Goal: Transaction & Acquisition: Purchase product/service

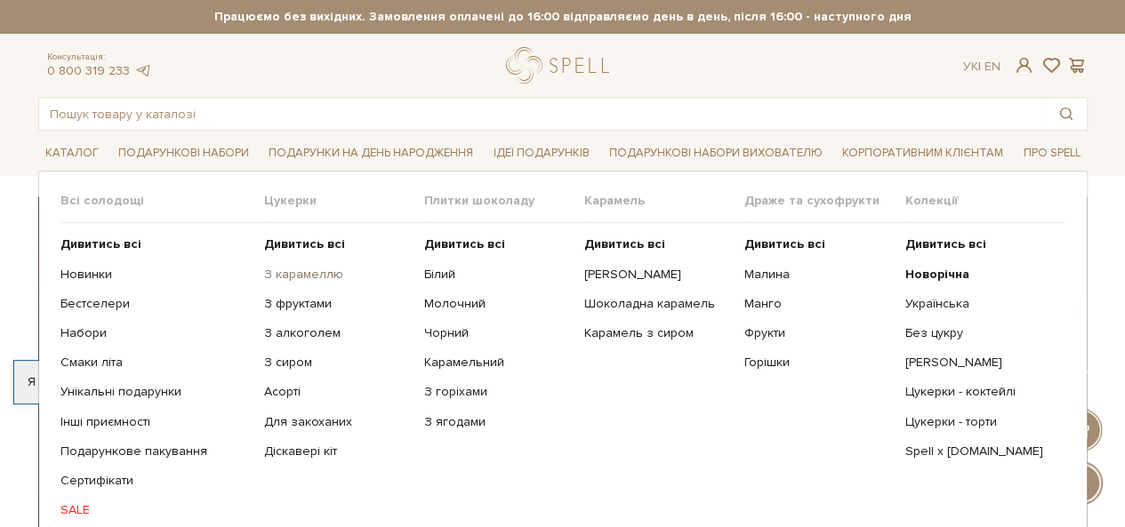
click at [322, 270] on link "З карамеллю" at bounding box center [337, 275] width 147 height 16
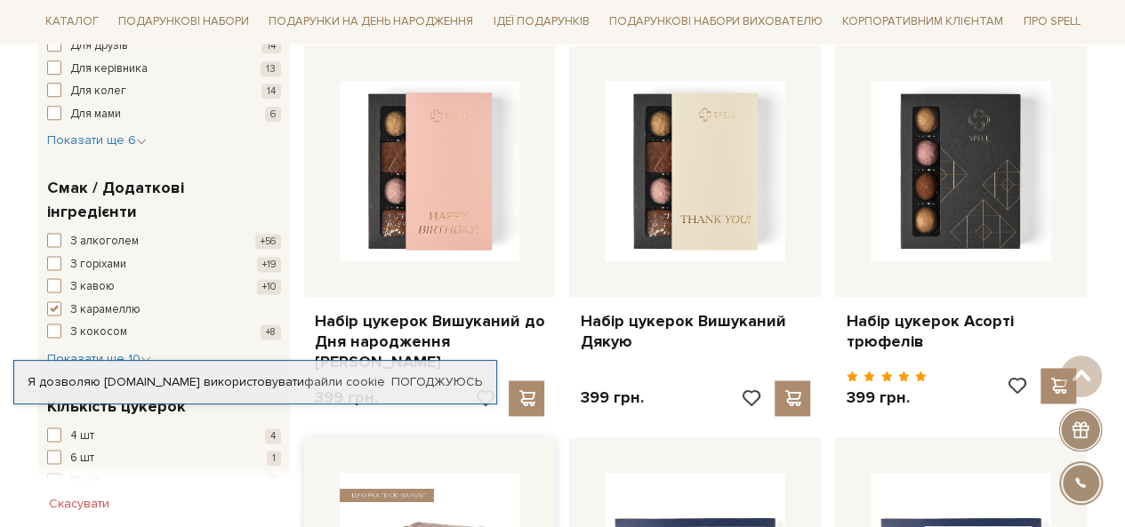
scroll to position [1067, 0]
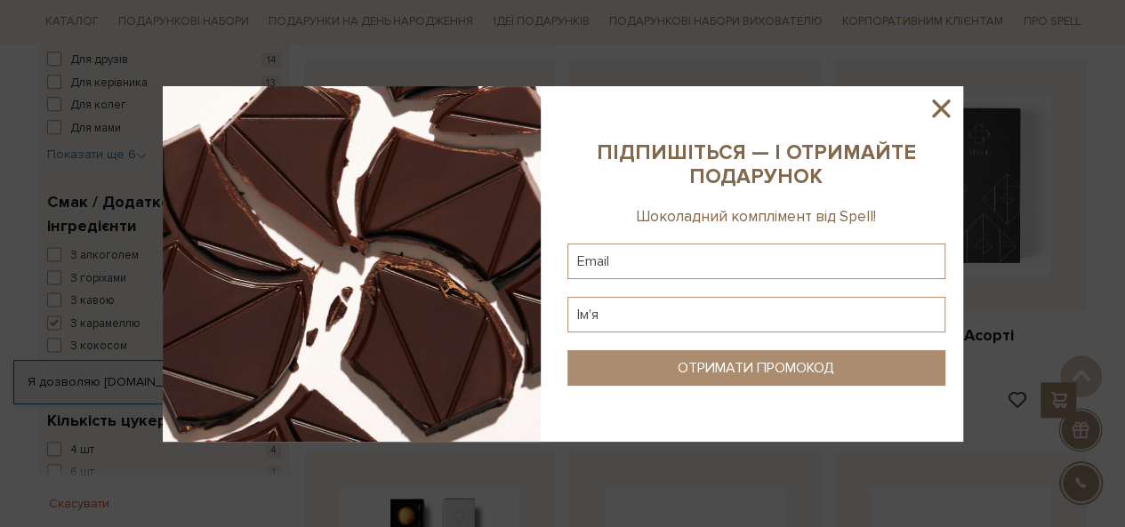
click at [943, 107] on icon at bounding box center [941, 109] width 18 height 18
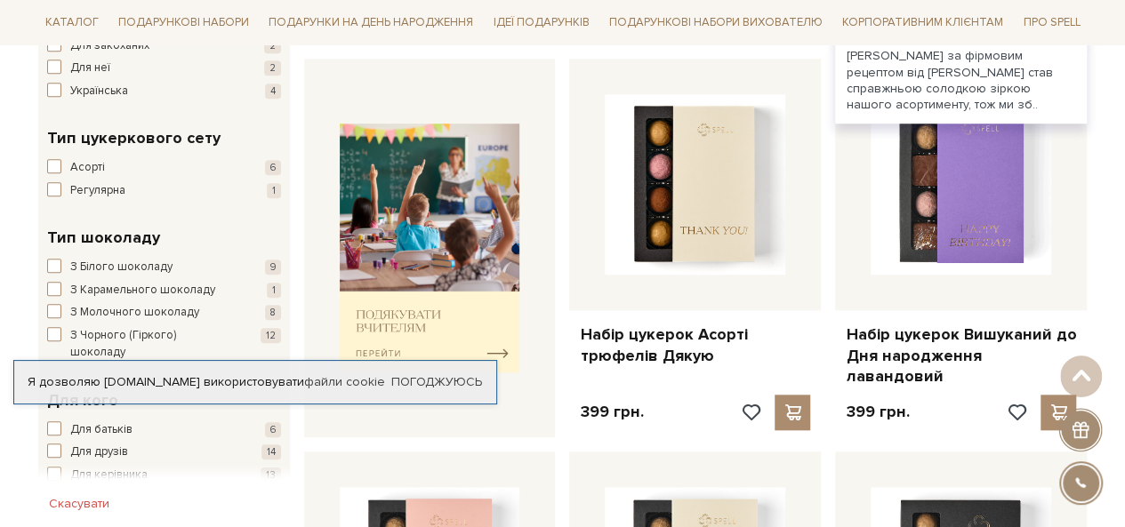
scroll to position [711, 0]
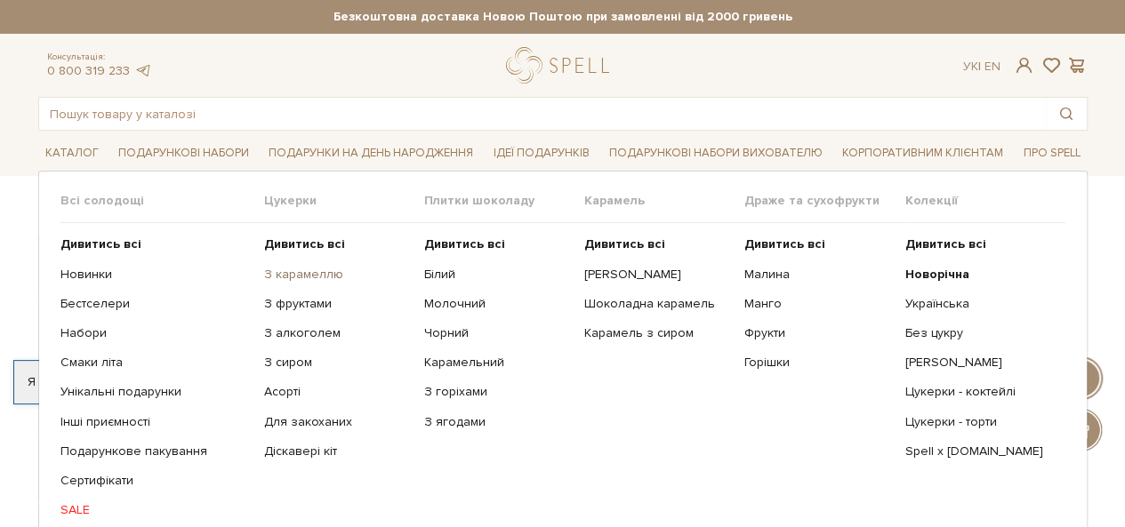
click at [283, 277] on link "З карамеллю" at bounding box center [337, 275] width 147 height 16
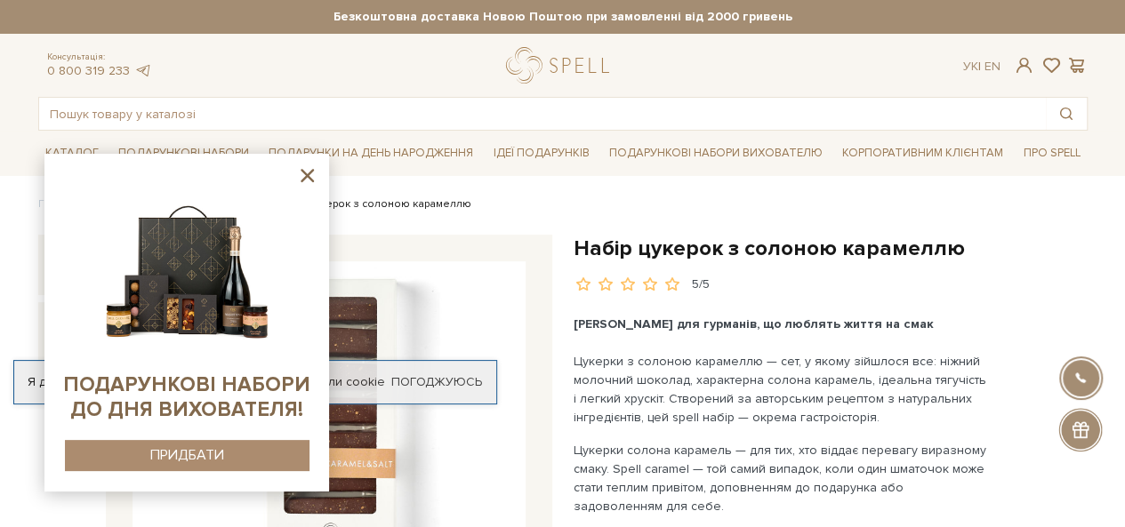
click at [307, 173] on icon at bounding box center [307, 176] width 22 height 22
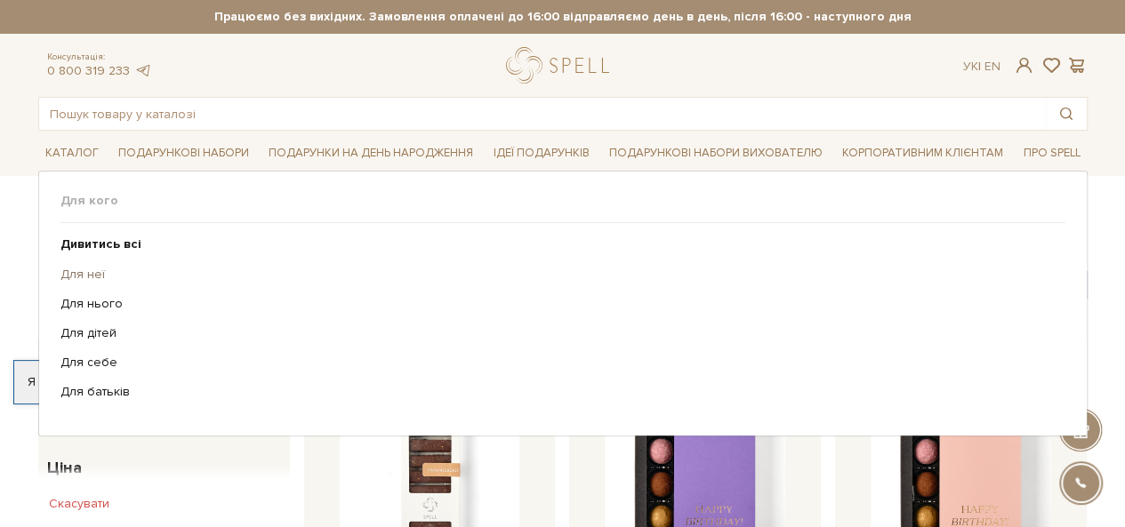
click at [94, 273] on link "Для неї" at bounding box center [556, 275] width 992 height 16
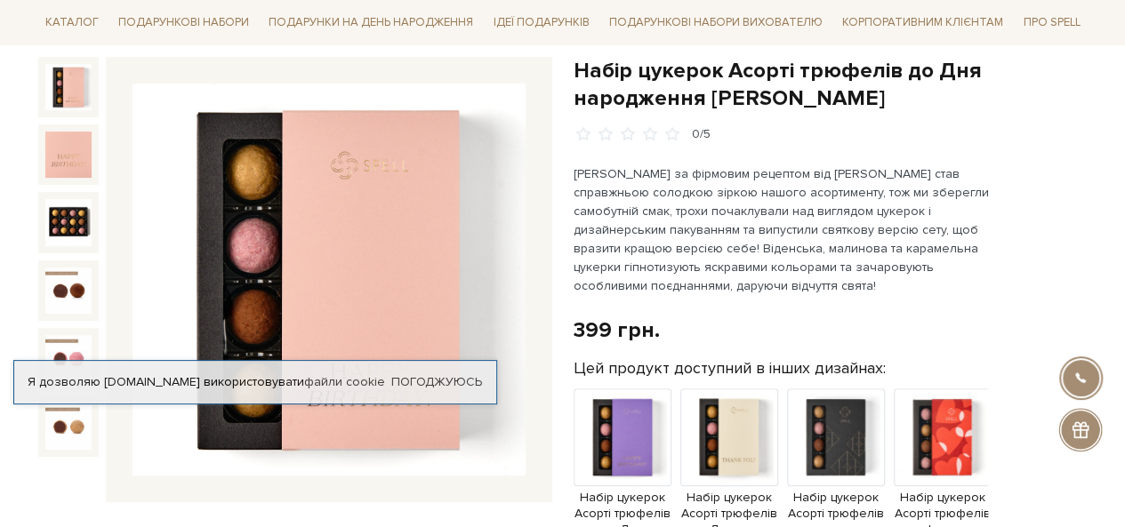
scroll to position [178, 0]
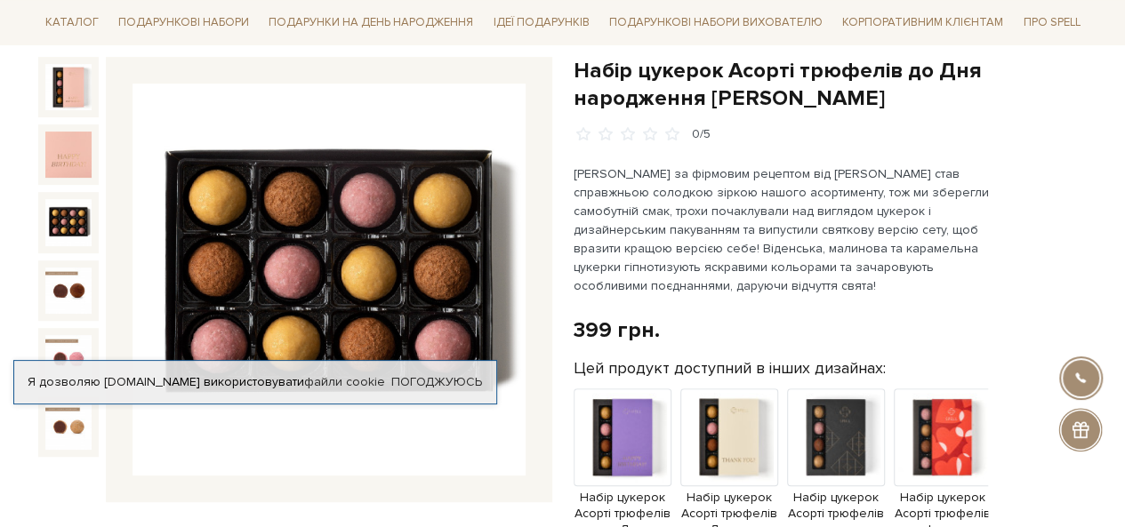
click at [81, 235] on img at bounding box center [68, 222] width 46 height 46
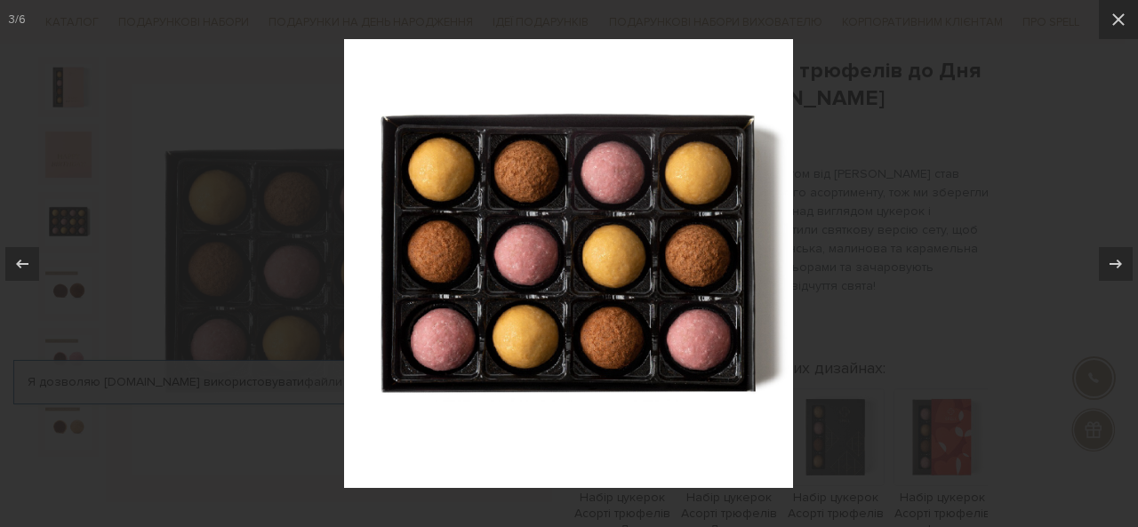
click at [951, 170] on div at bounding box center [569, 263] width 1138 height 527
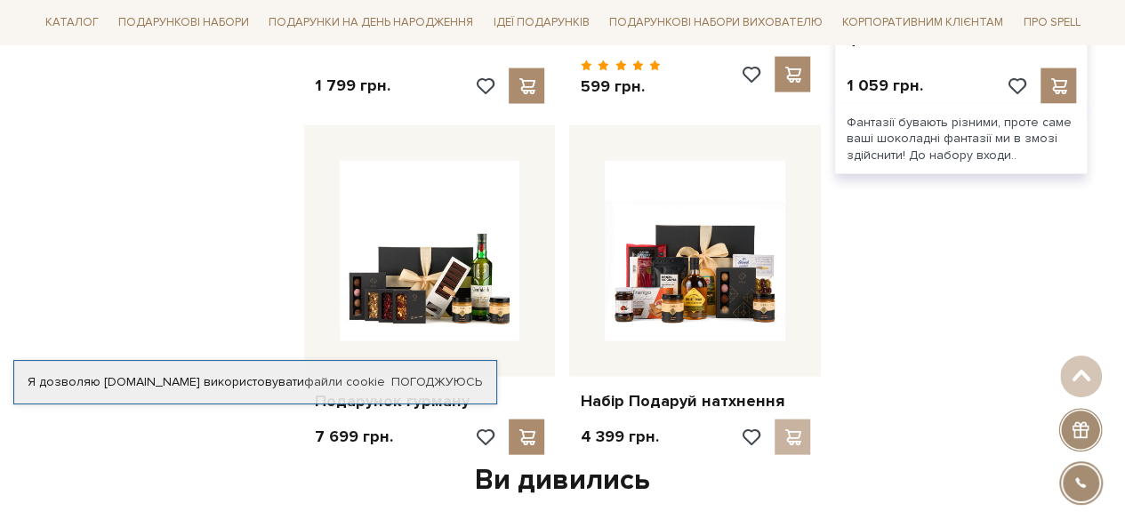
scroll to position [1867, 0]
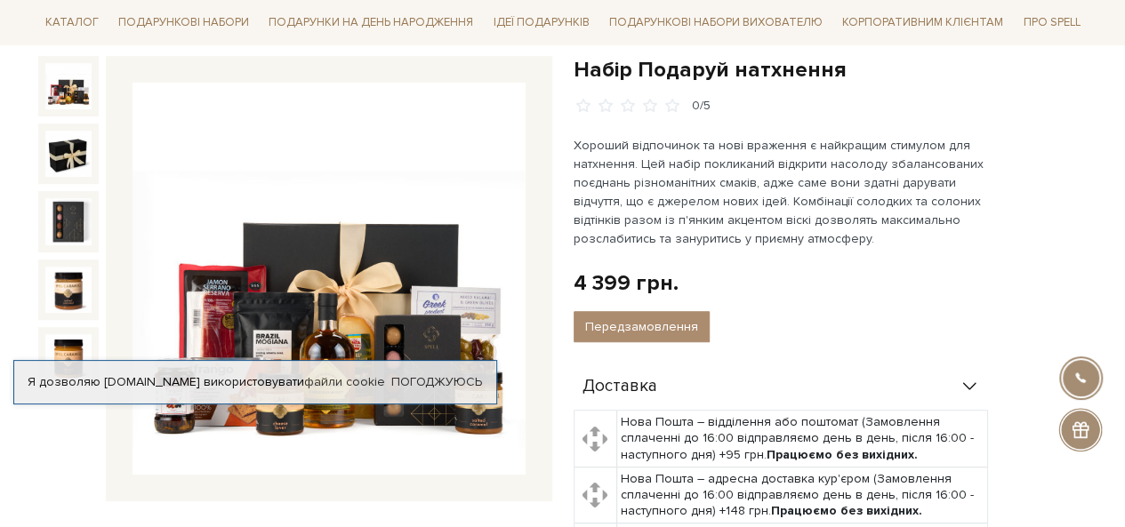
scroll to position [178, 0]
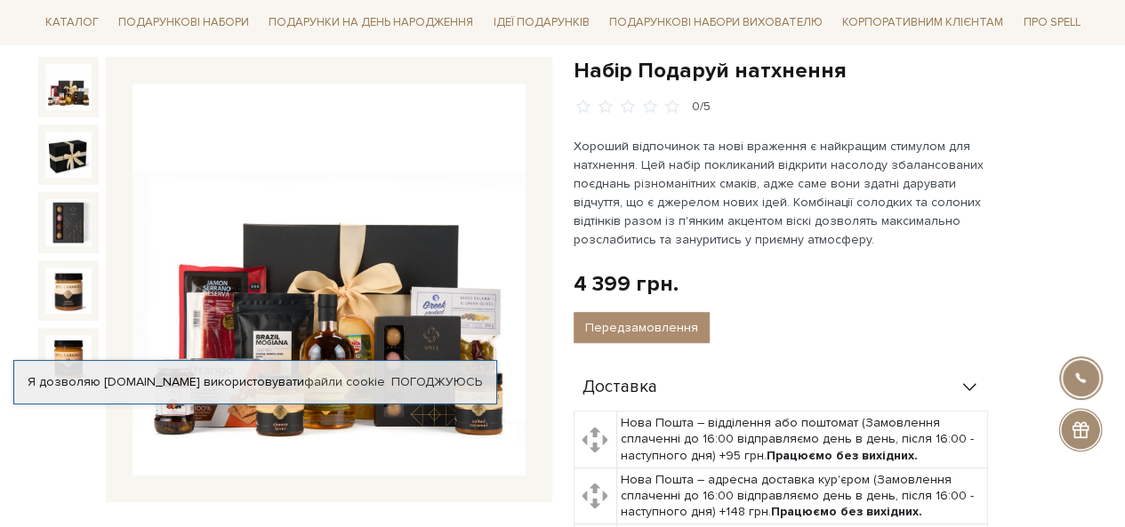
click at [377, 224] on img at bounding box center [328, 280] width 393 height 393
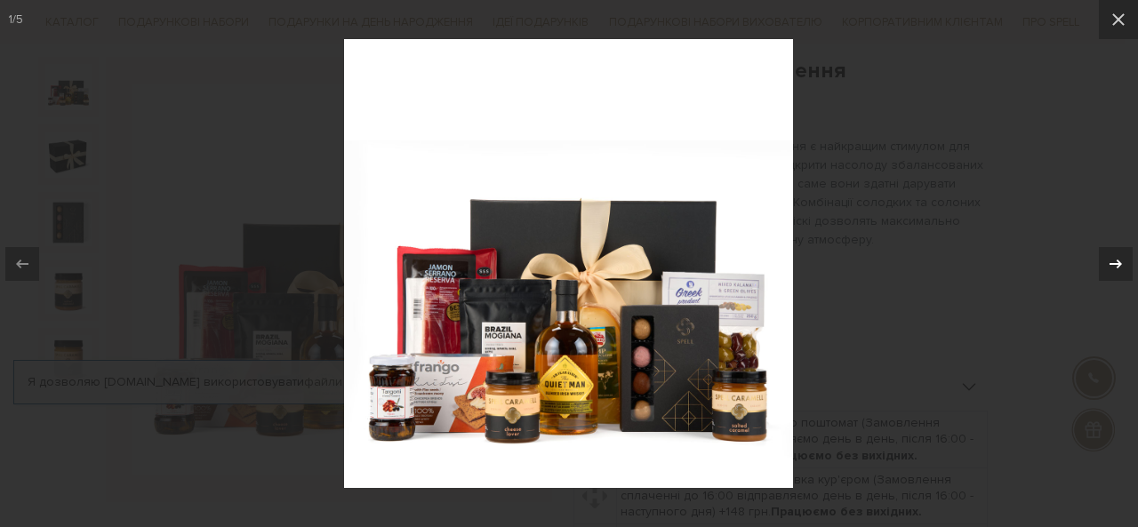
click at [1118, 259] on icon at bounding box center [1115, 263] width 21 height 21
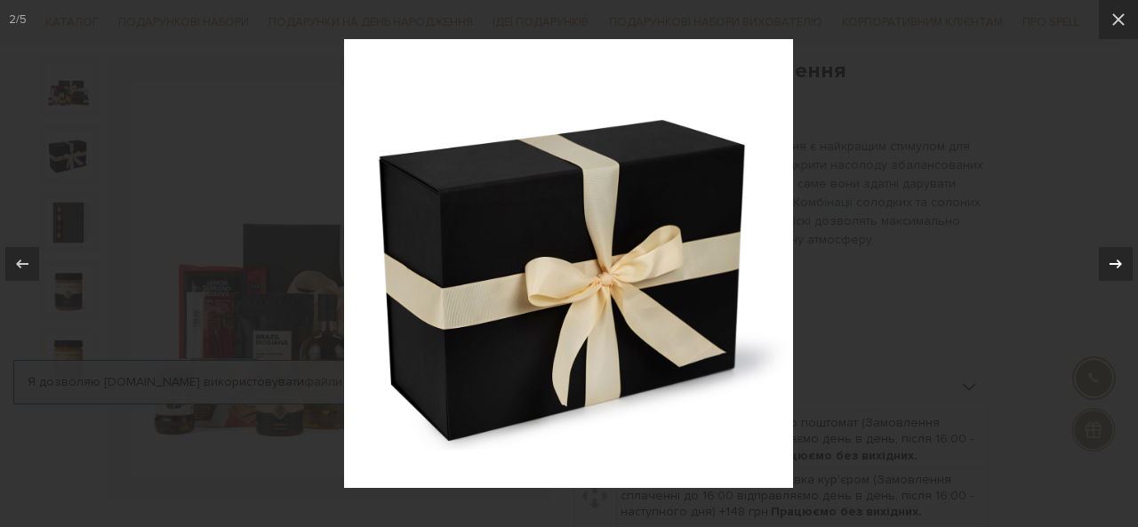
click at [1118, 259] on icon at bounding box center [1115, 263] width 21 height 21
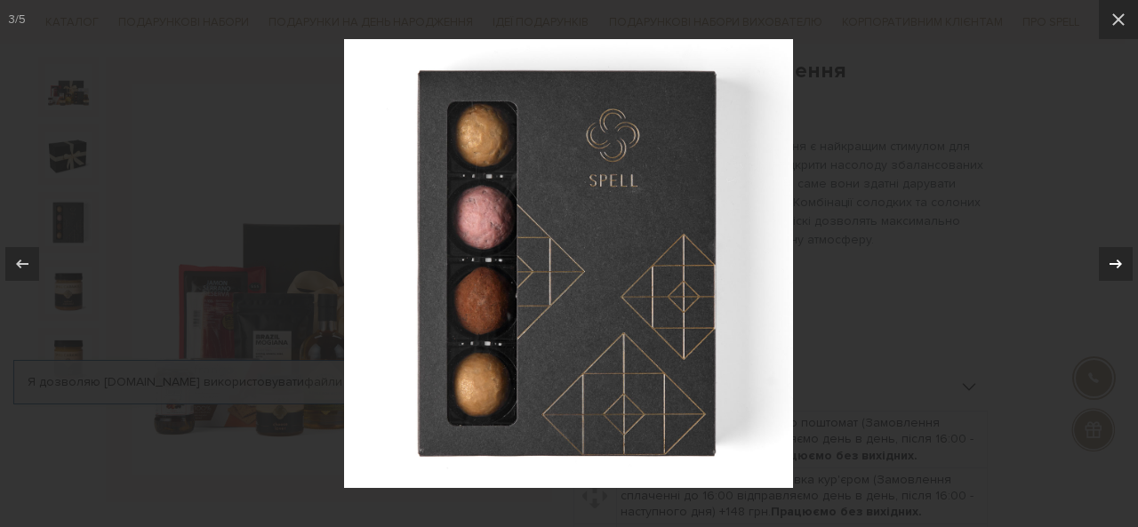
click at [1118, 259] on icon at bounding box center [1115, 263] width 21 height 21
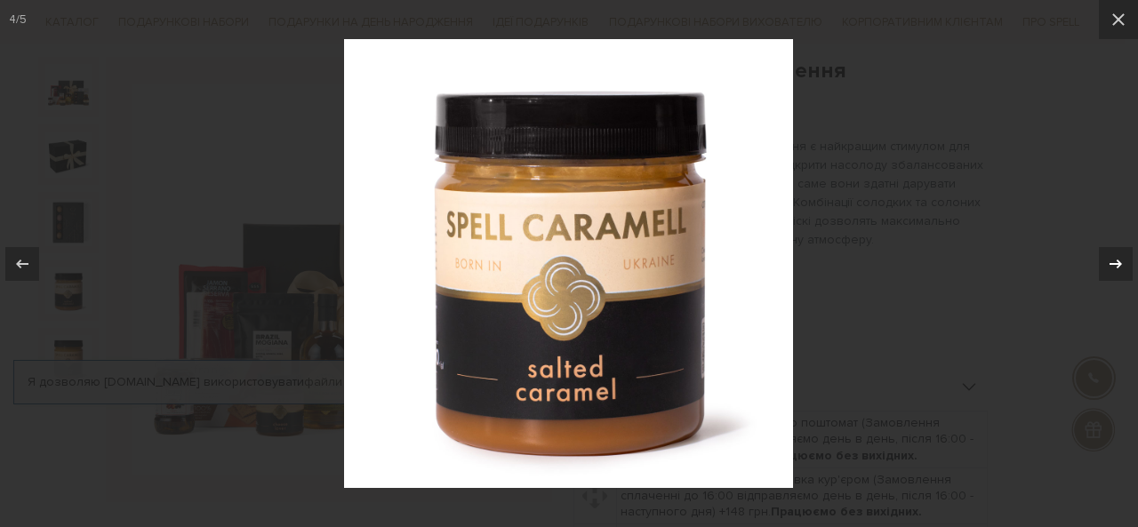
click at [1118, 259] on icon at bounding box center [1115, 263] width 21 height 21
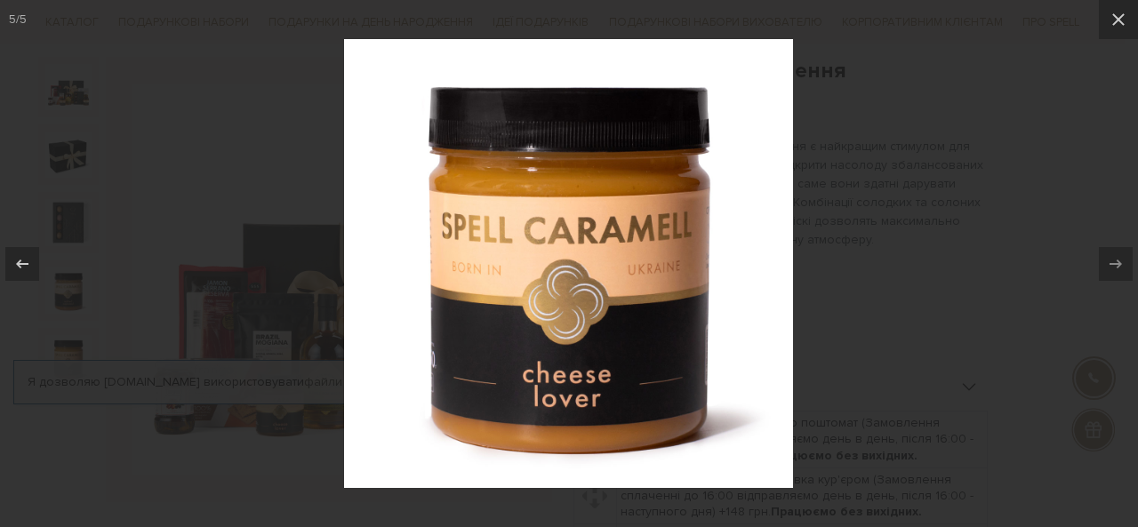
click at [1052, 261] on div at bounding box center [569, 263] width 1138 height 527
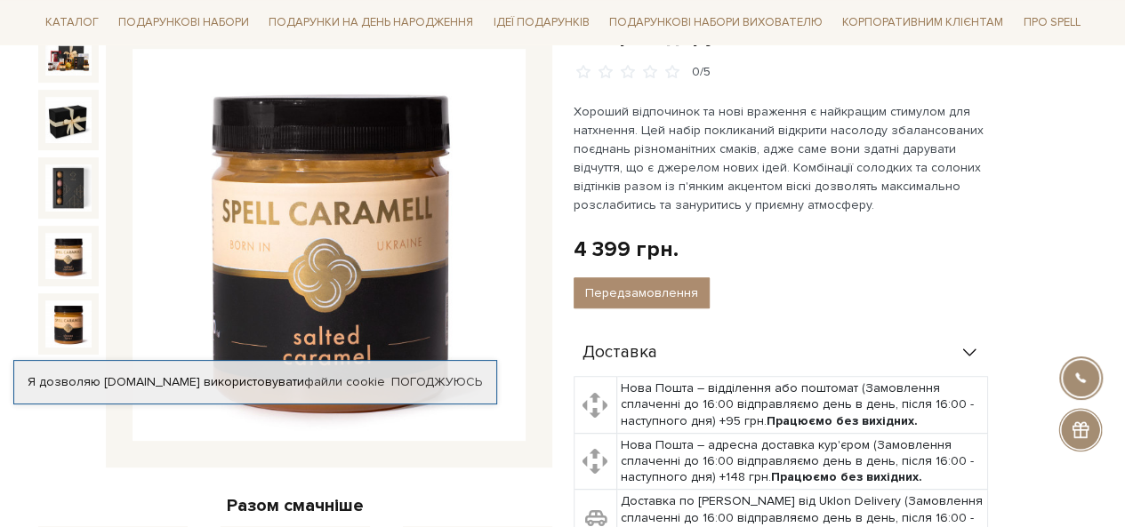
scroll to position [178, 0]
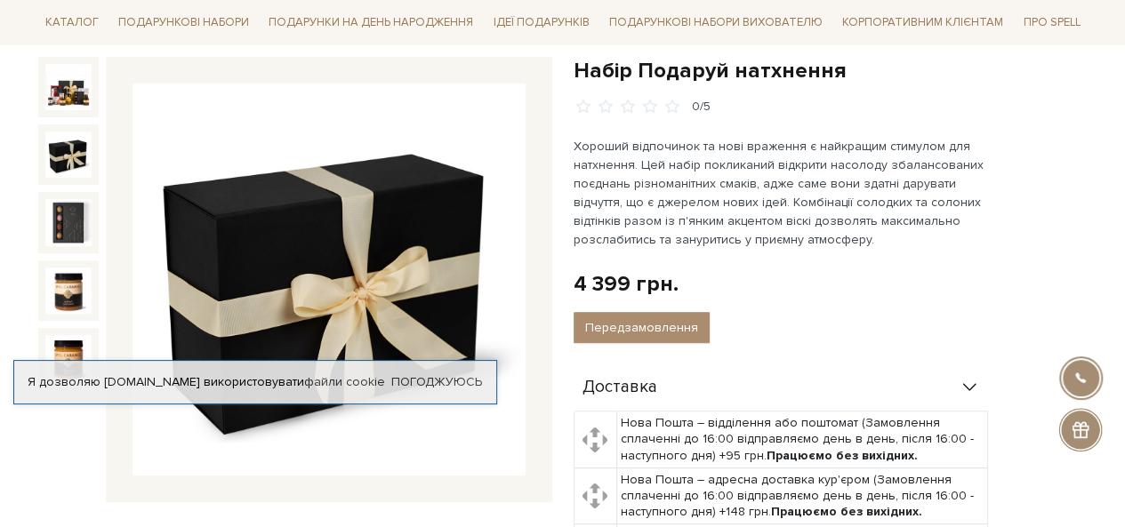
click at [70, 161] on img at bounding box center [68, 155] width 46 height 46
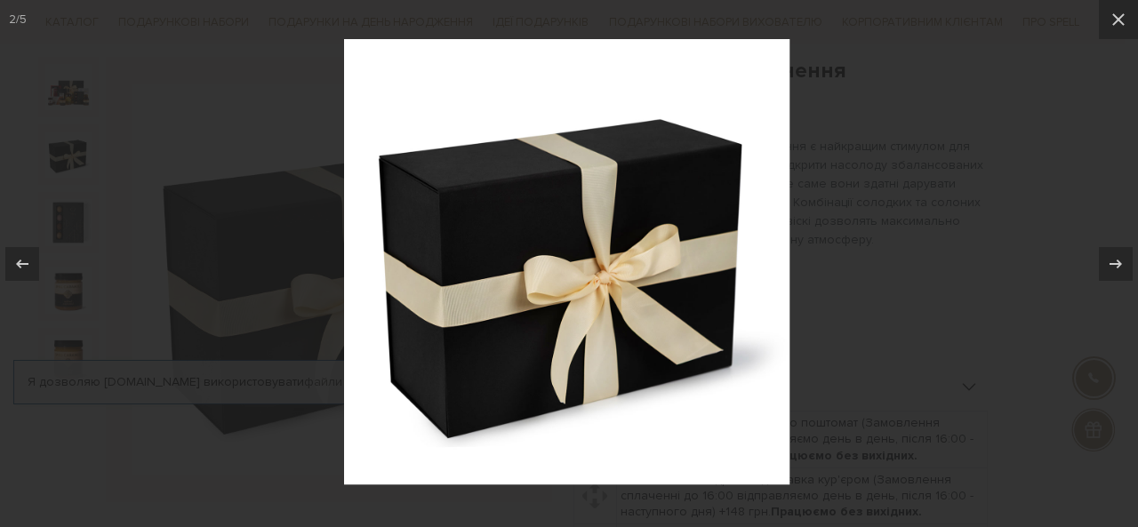
click at [71, 88] on div at bounding box center [569, 263] width 1138 height 527
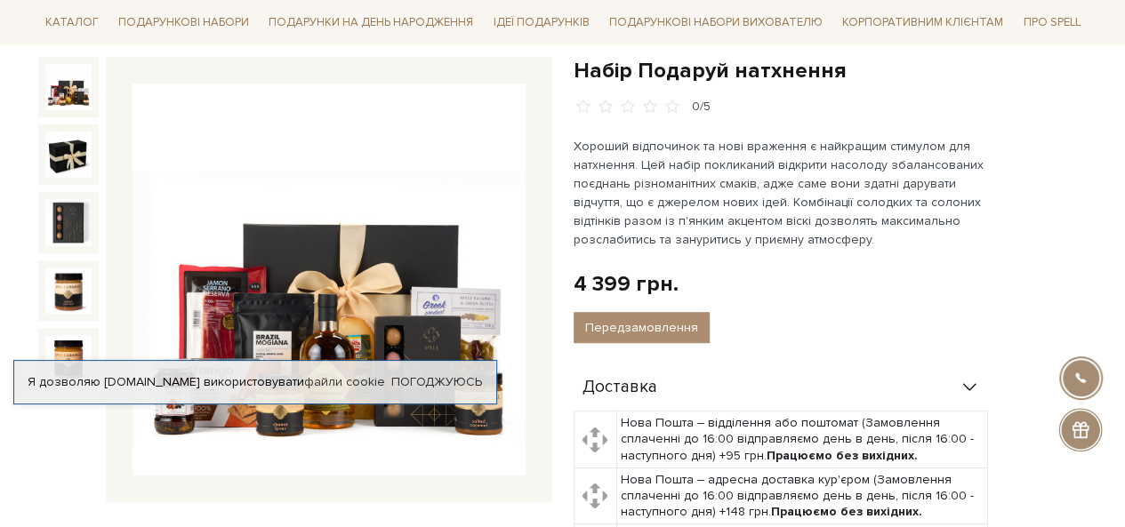
click at [71, 88] on img at bounding box center [68, 87] width 46 height 46
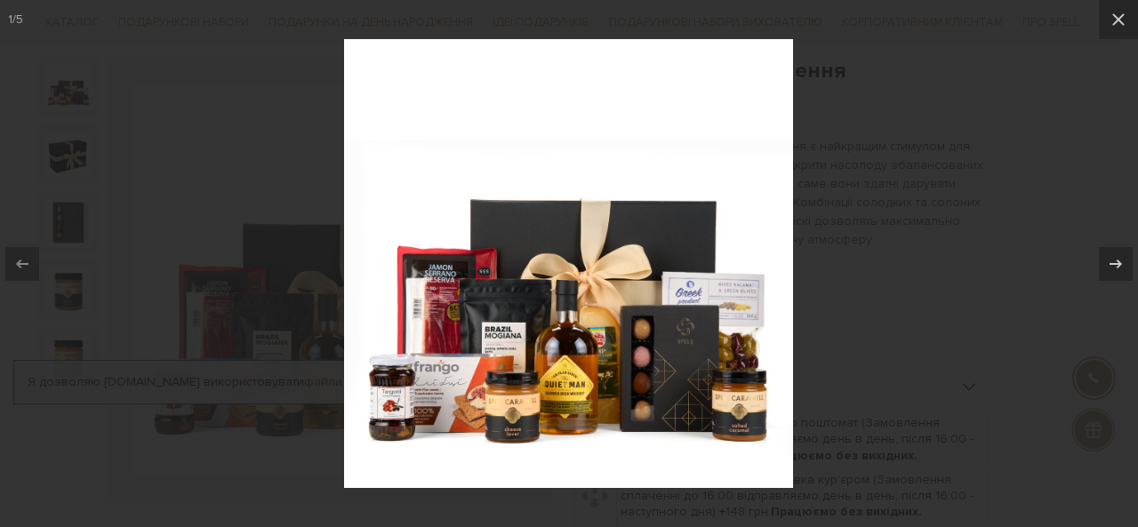
click at [997, 161] on div at bounding box center [569, 263] width 1138 height 527
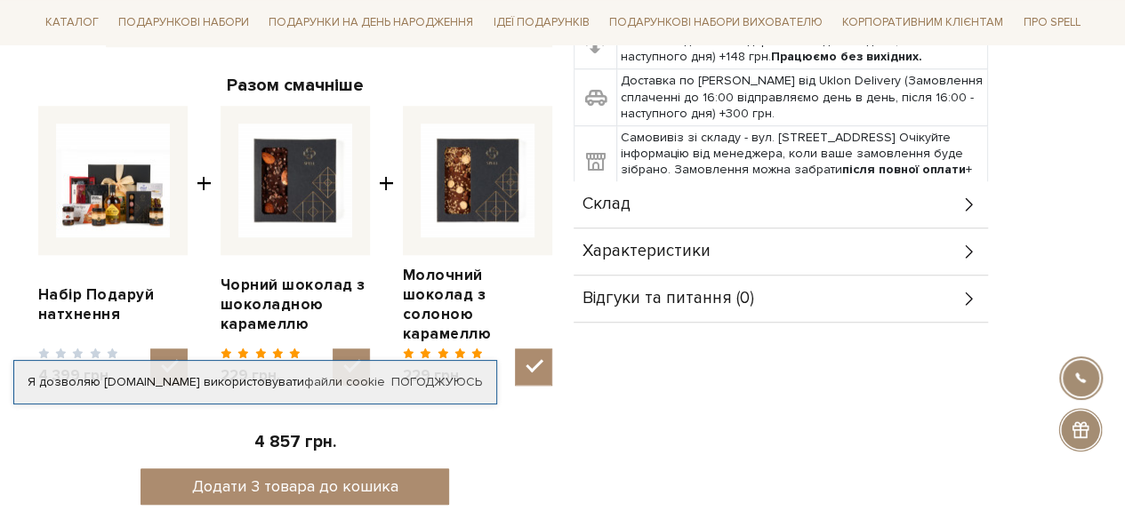
scroll to position [711, 0]
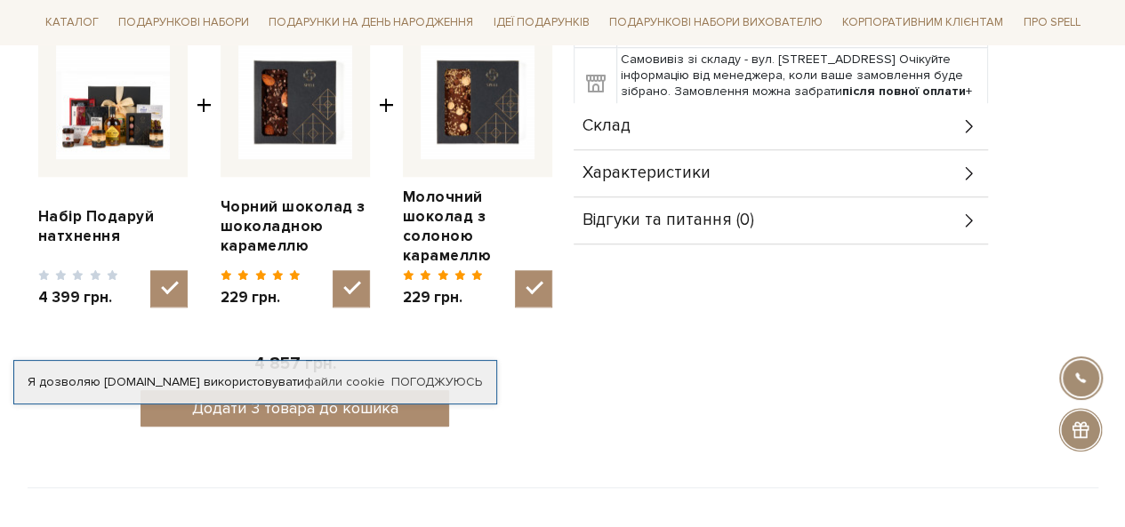
click at [666, 132] on div "Склад" at bounding box center [781, 126] width 414 height 46
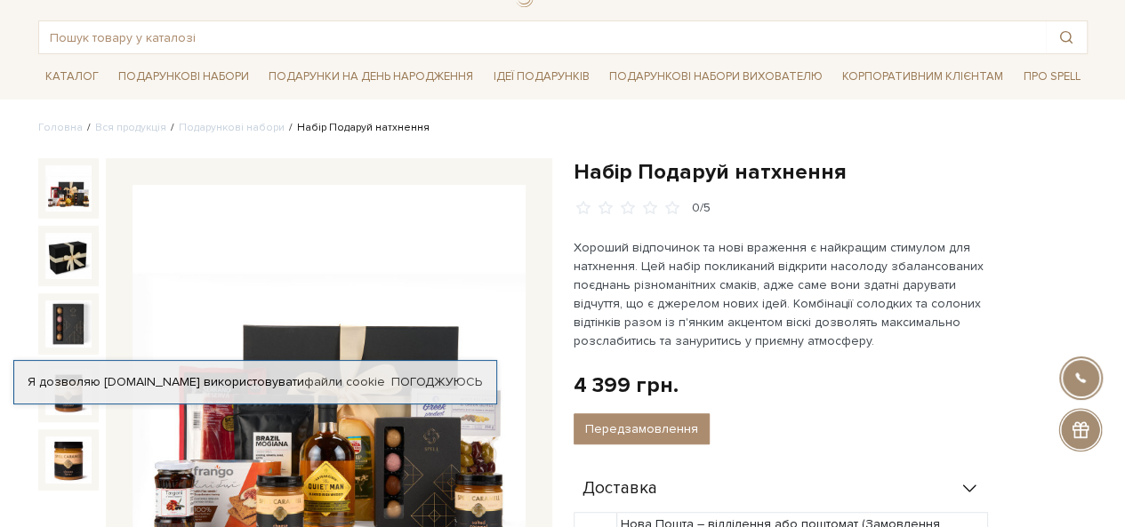
scroll to position [0, 0]
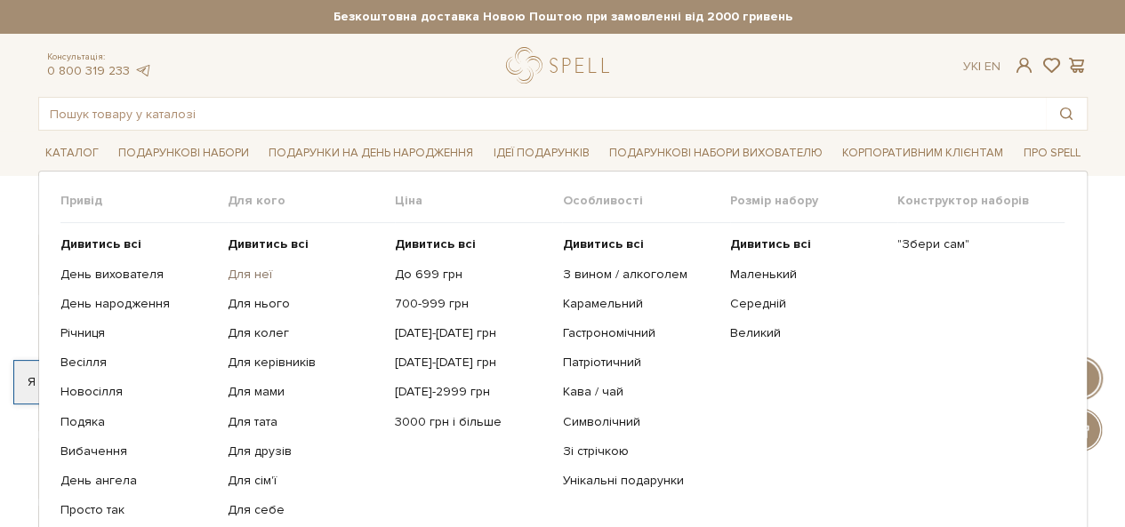
click at [254, 279] on link "Для неї" at bounding box center [305, 275] width 154 height 16
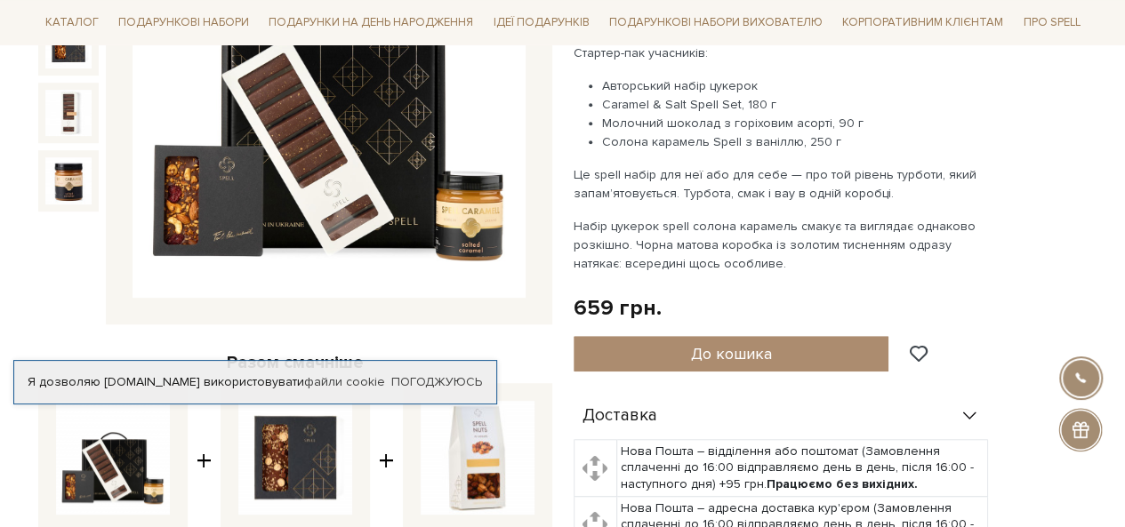
scroll to position [534, 0]
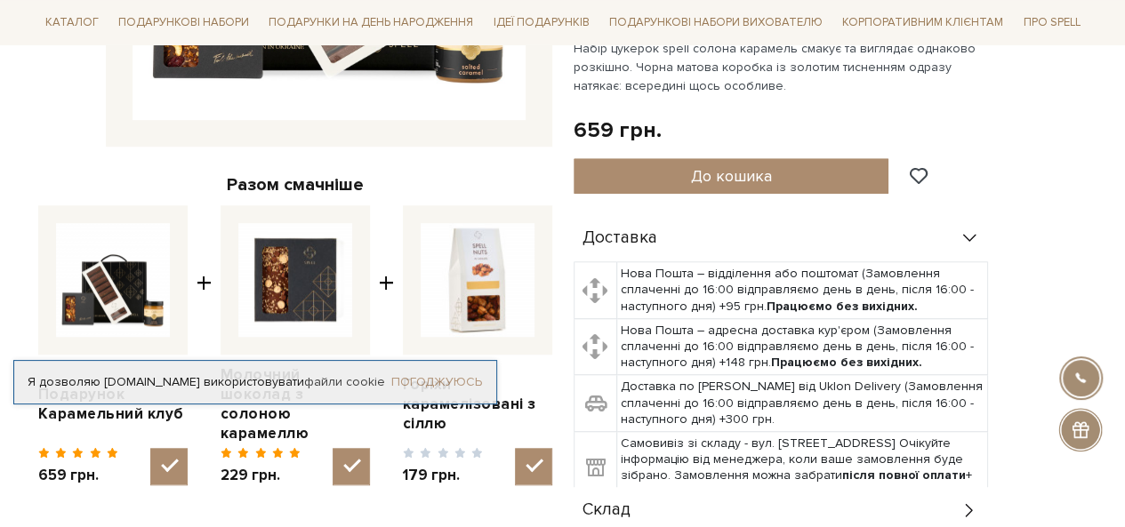
click at [452, 381] on link "Погоджуюсь" at bounding box center [436, 382] width 91 height 16
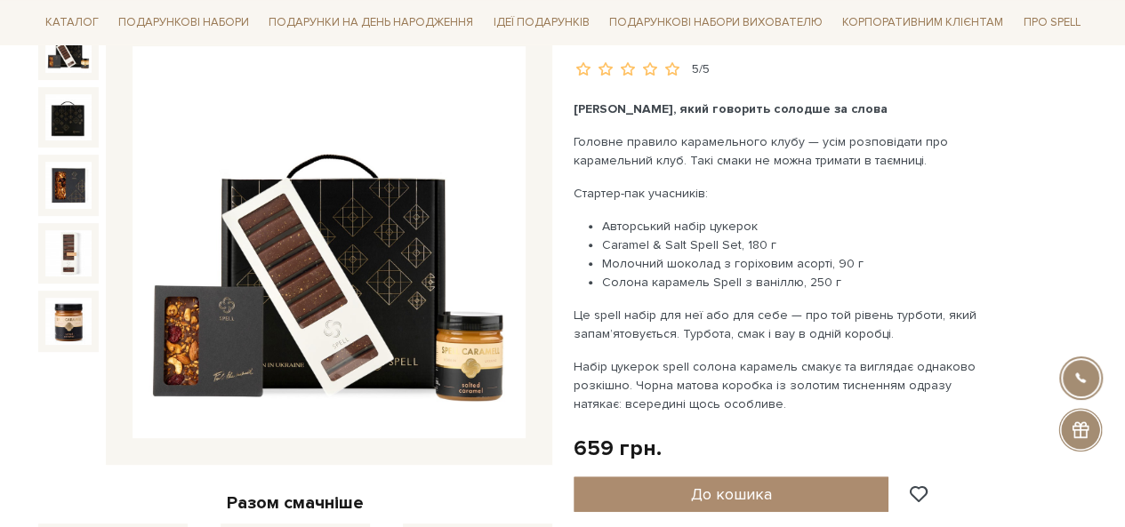
scroll to position [178, 0]
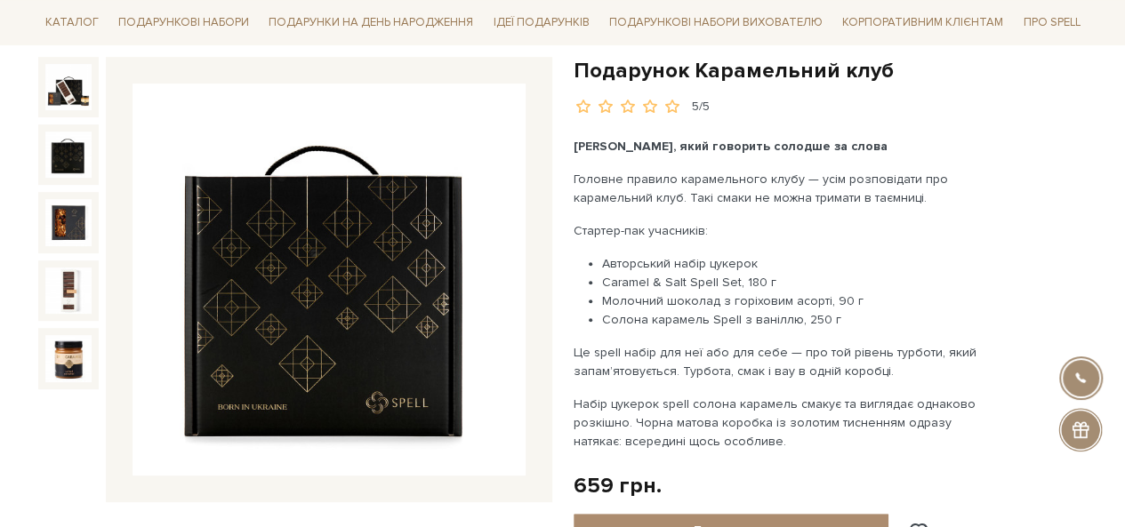
click at [65, 142] on img at bounding box center [68, 155] width 46 height 46
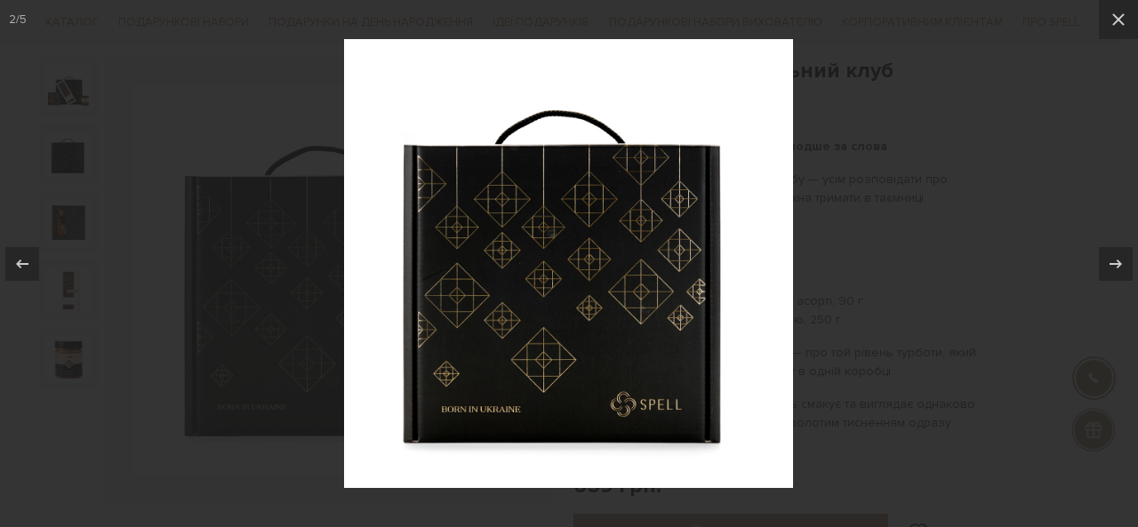
click at [81, 231] on div at bounding box center [569, 263] width 1138 height 527
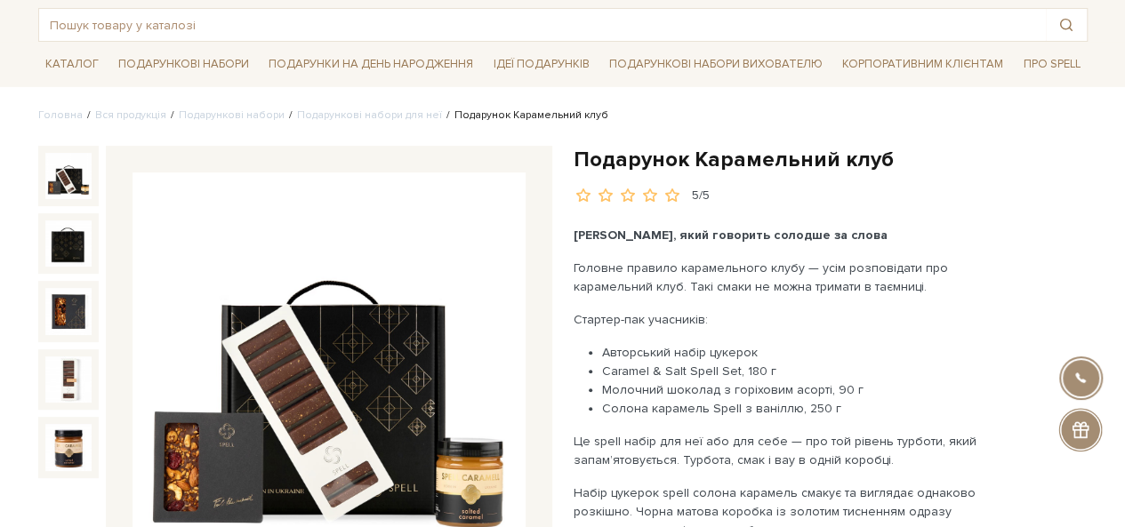
scroll to position [178, 0]
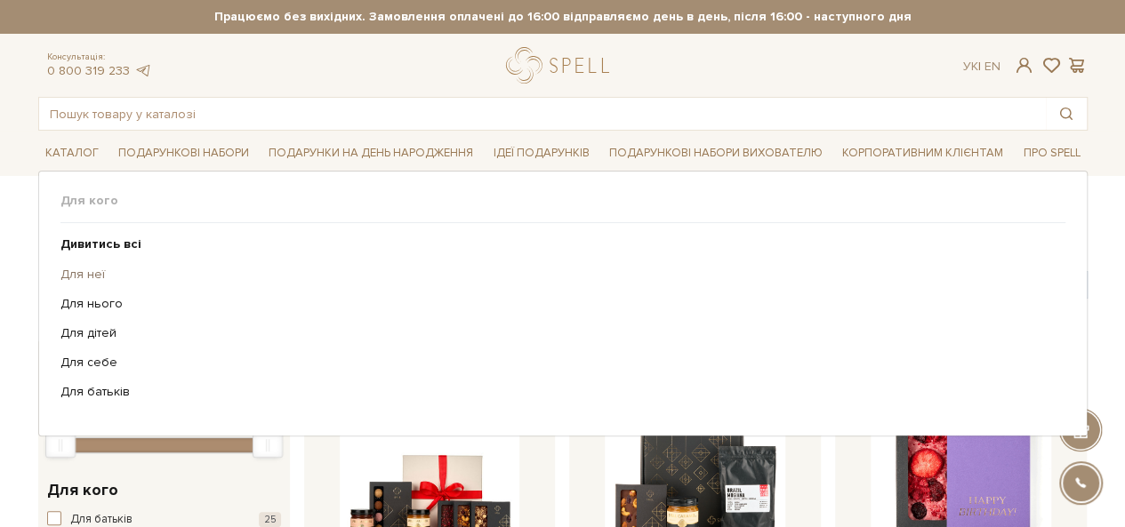
click at [75, 270] on link "Для неї" at bounding box center [556, 275] width 992 height 16
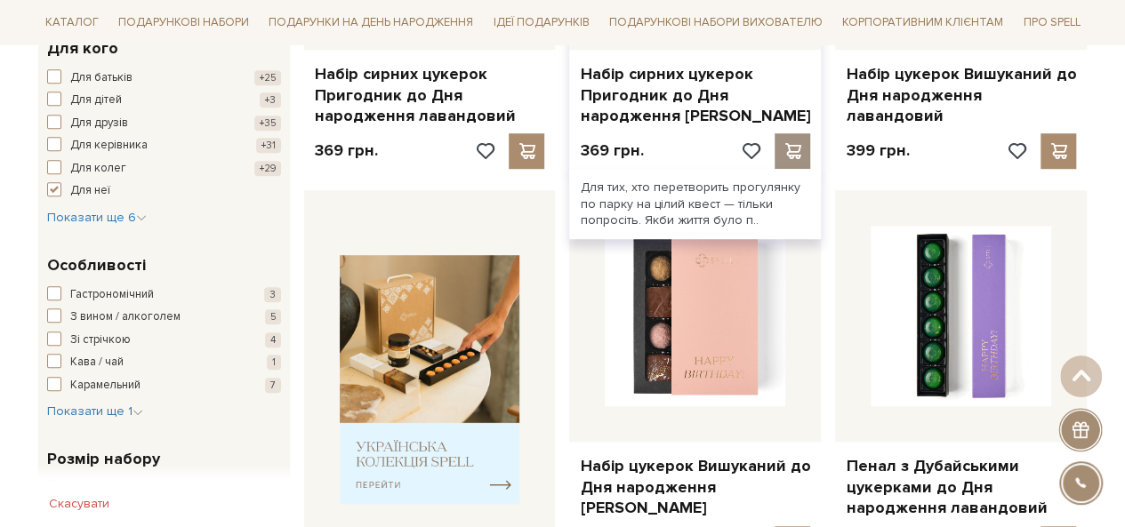
scroll to position [622, 0]
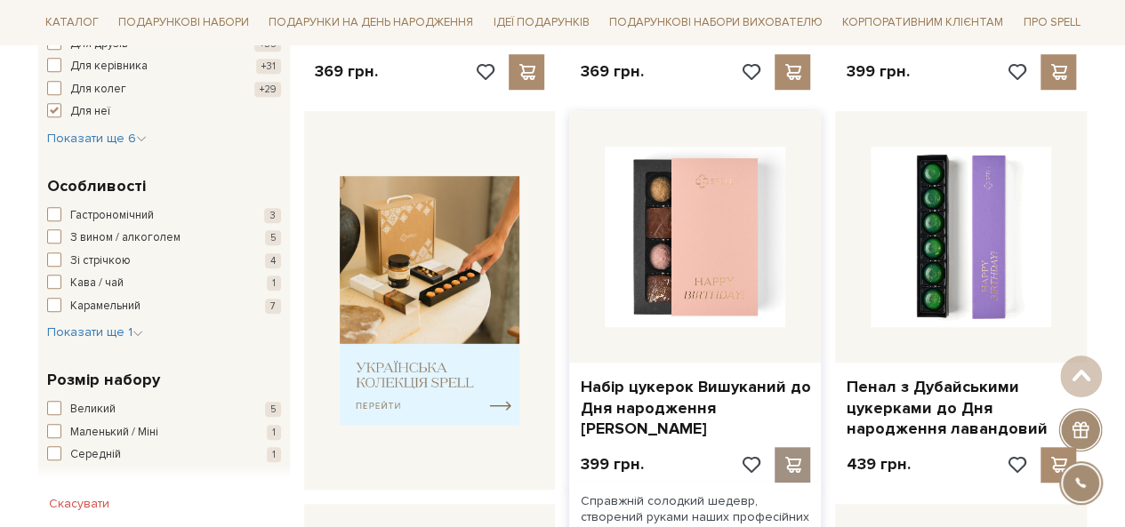
click at [794, 468] on span at bounding box center [793, 465] width 22 height 16
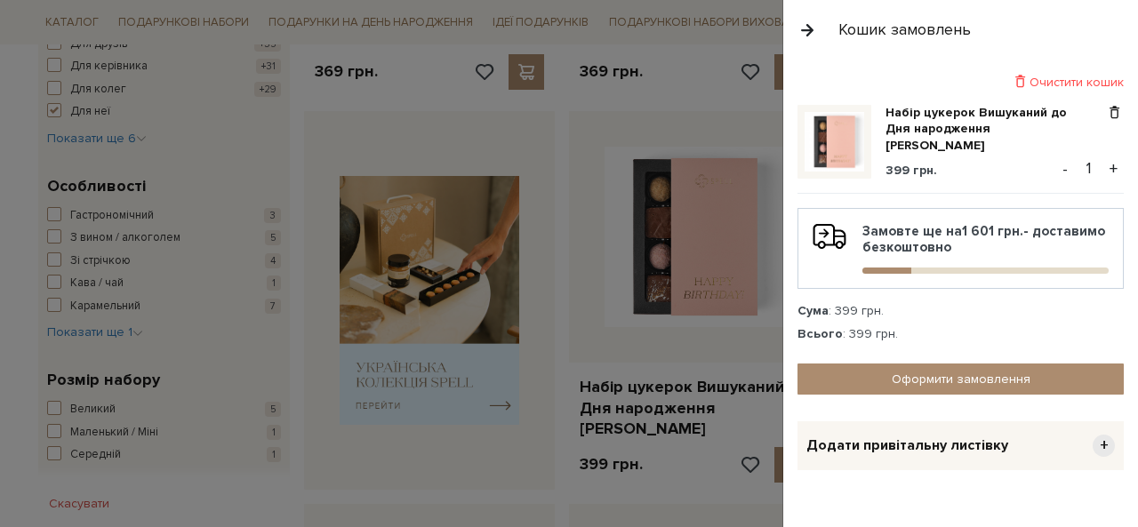
click at [673, 245] on div at bounding box center [569, 263] width 1138 height 527
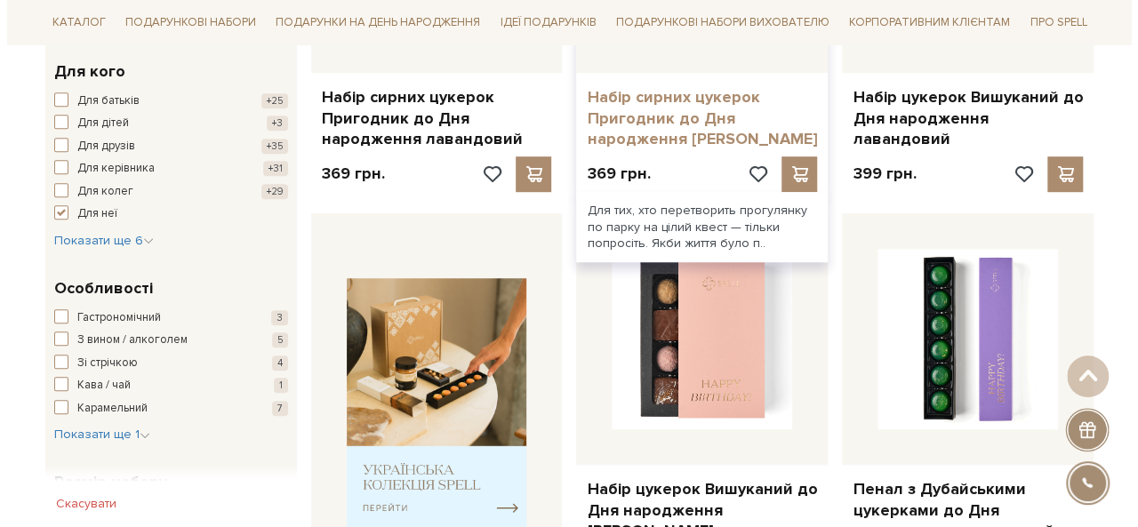
scroll to position [356, 0]
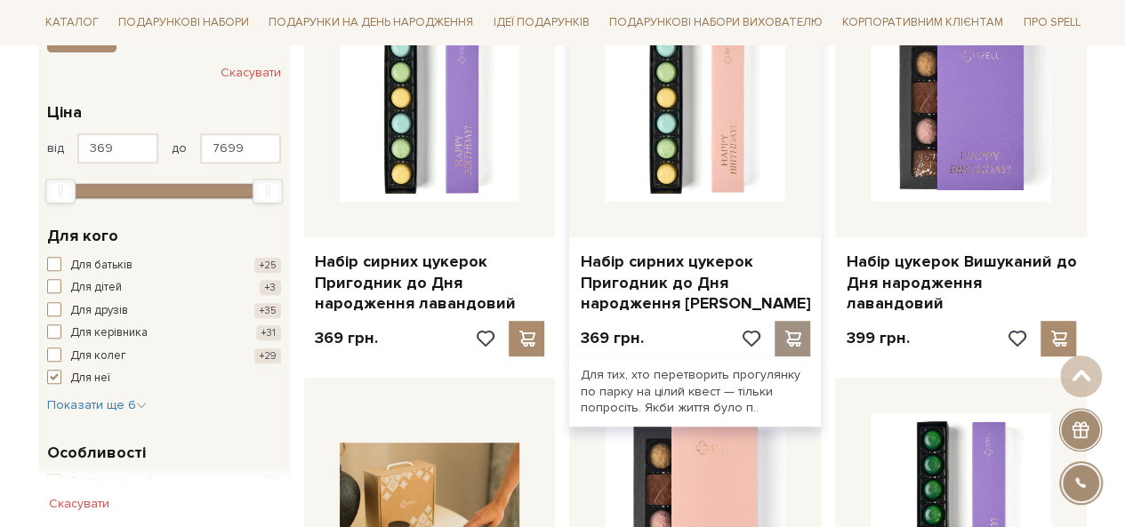
click at [806, 346] on div at bounding box center [793, 339] width 36 height 36
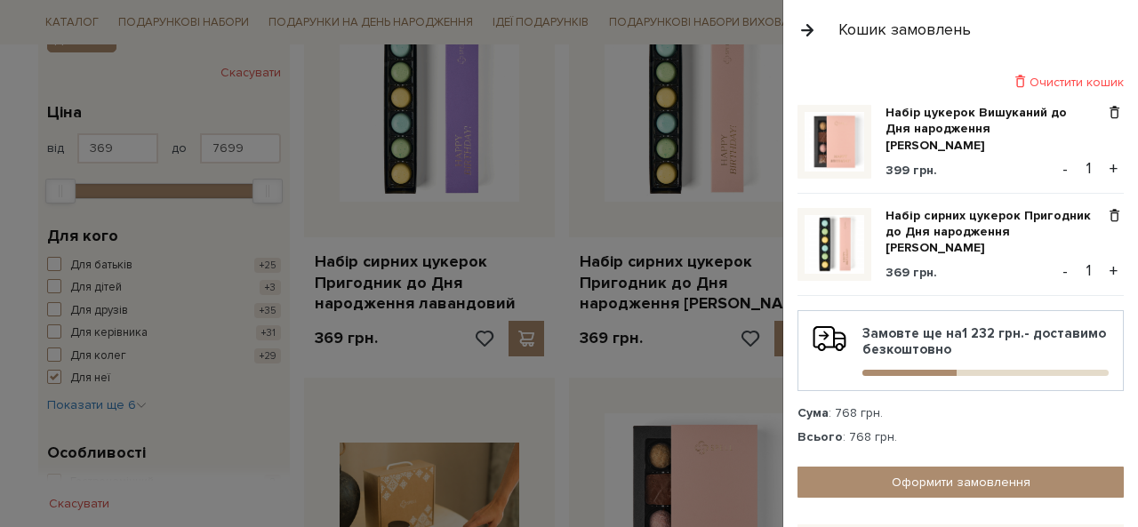
click at [595, 305] on div at bounding box center [569, 263] width 1138 height 527
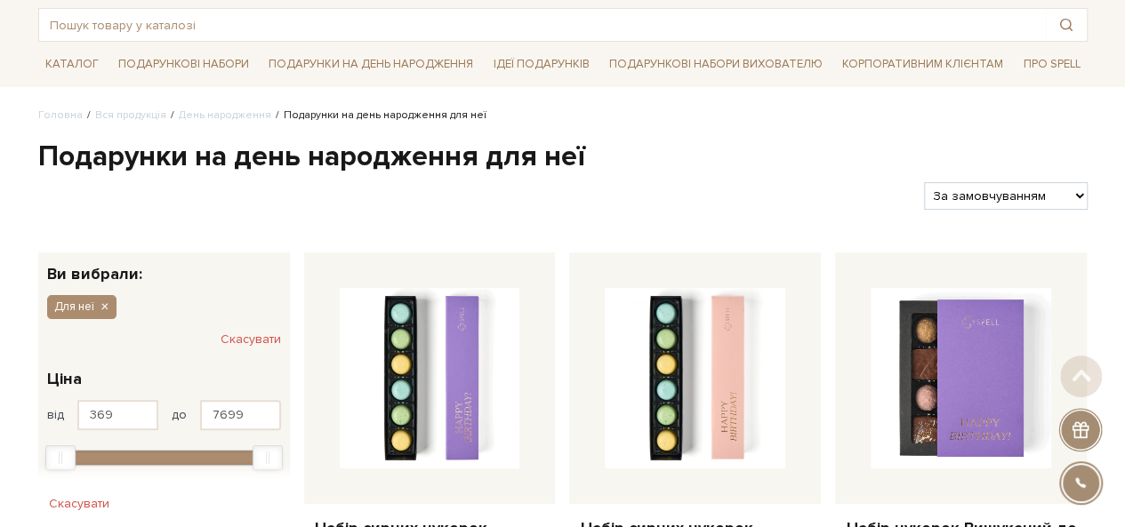
scroll to position [0, 0]
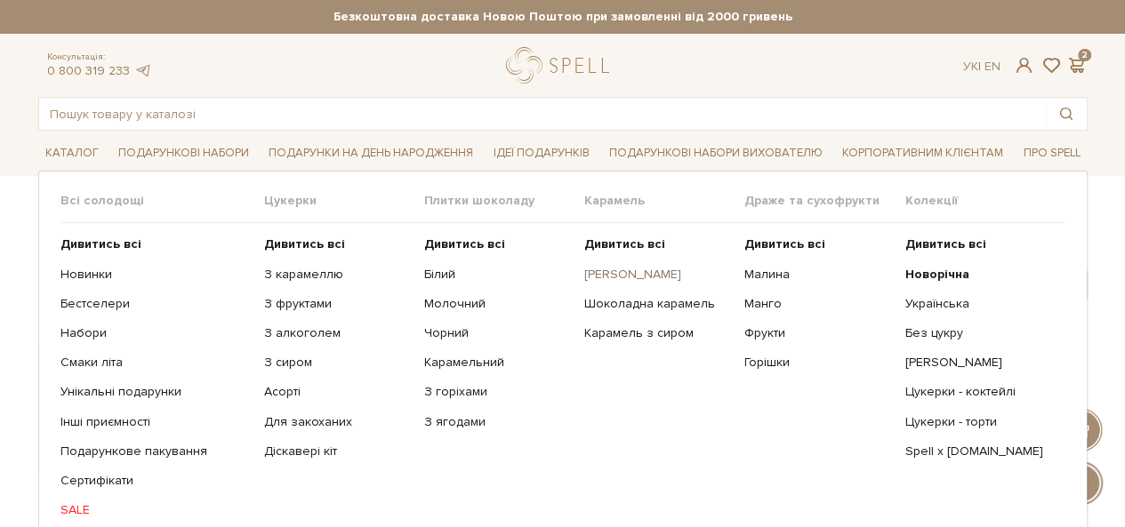
click at [647, 267] on link "[PERSON_NAME]" at bounding box center [657, 275] width 147 height 16
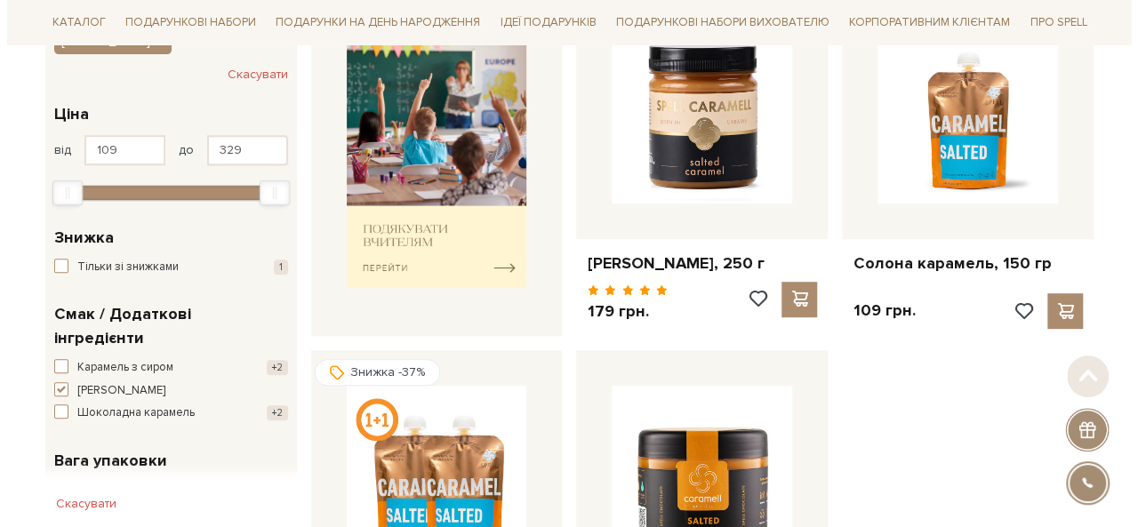
scroll to position [356, 0]
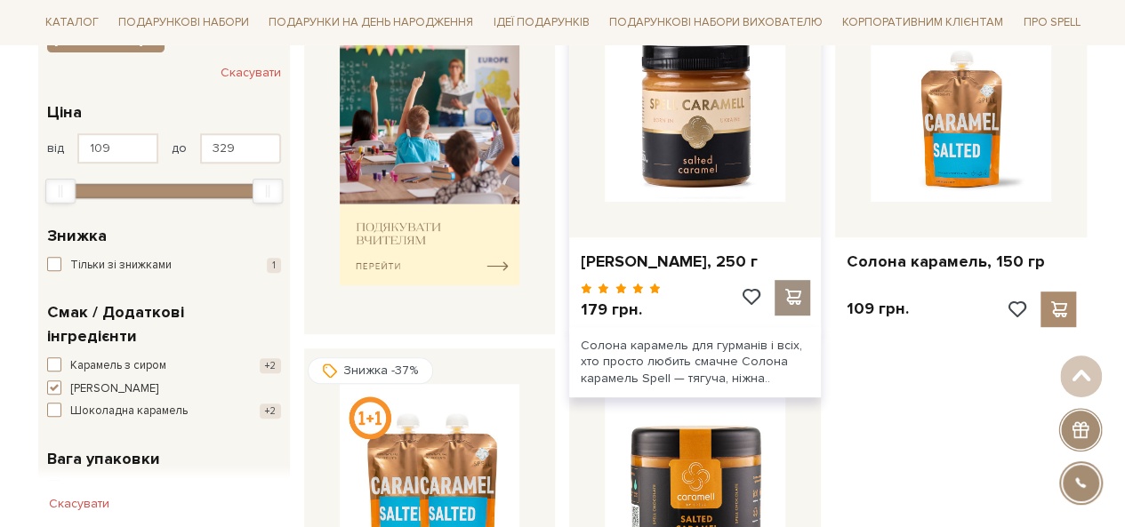
click at [800, 291] on span at bounding box center [793, 297] width 22 height 16
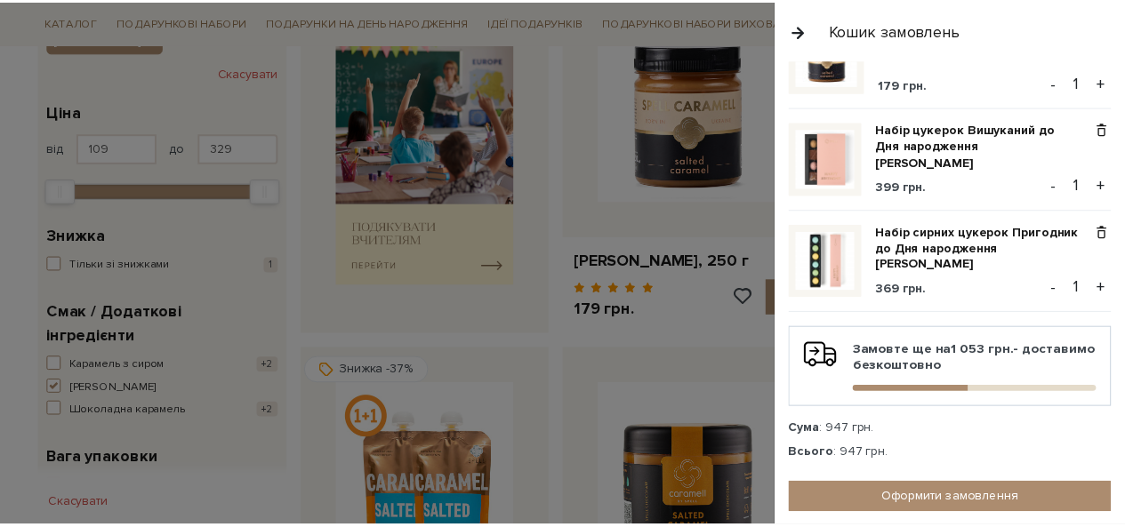
scroll to position [178, 0]
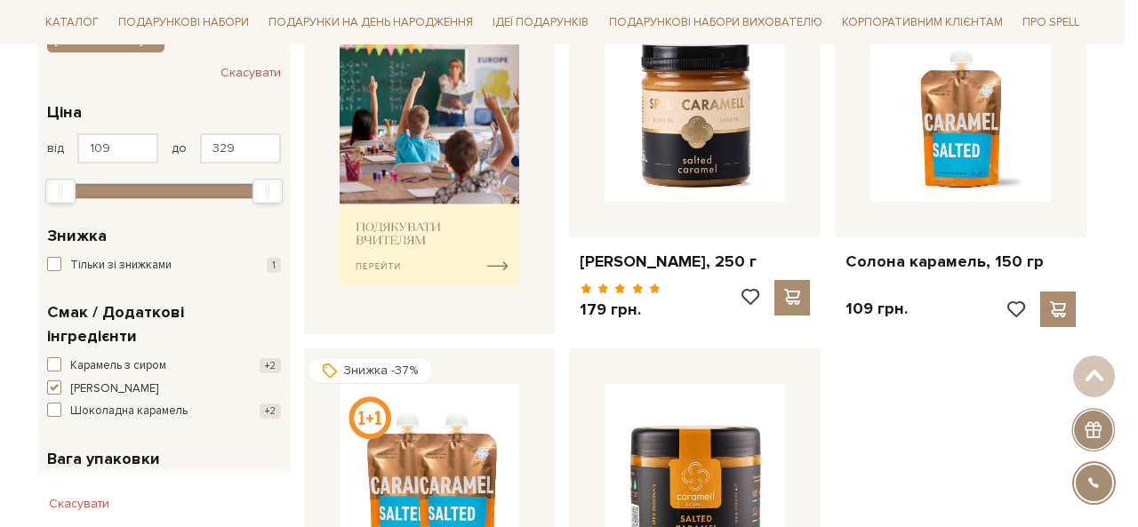
click at [670, 296] on div at bounding box center [569, 263] width 1138 height 527
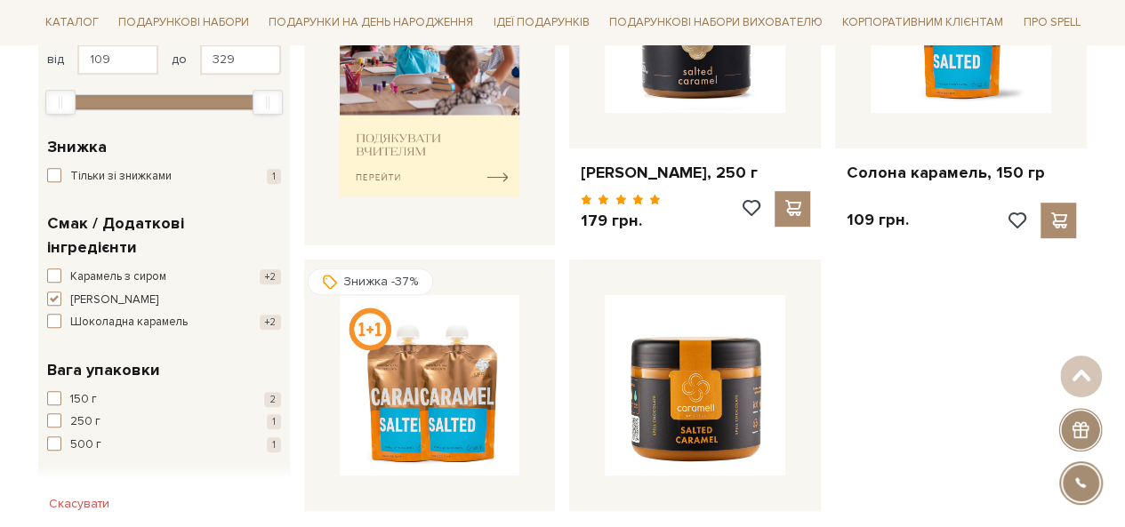
scroll to position [89, 0]
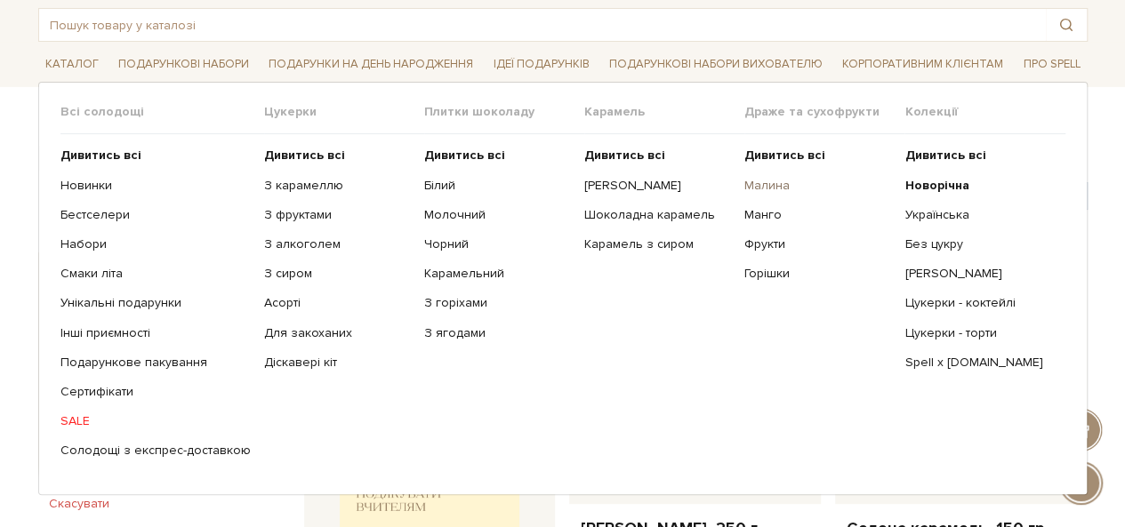
click at [777, 186] on link "Малина" at bounding box center [817, 186] width 147 height 16
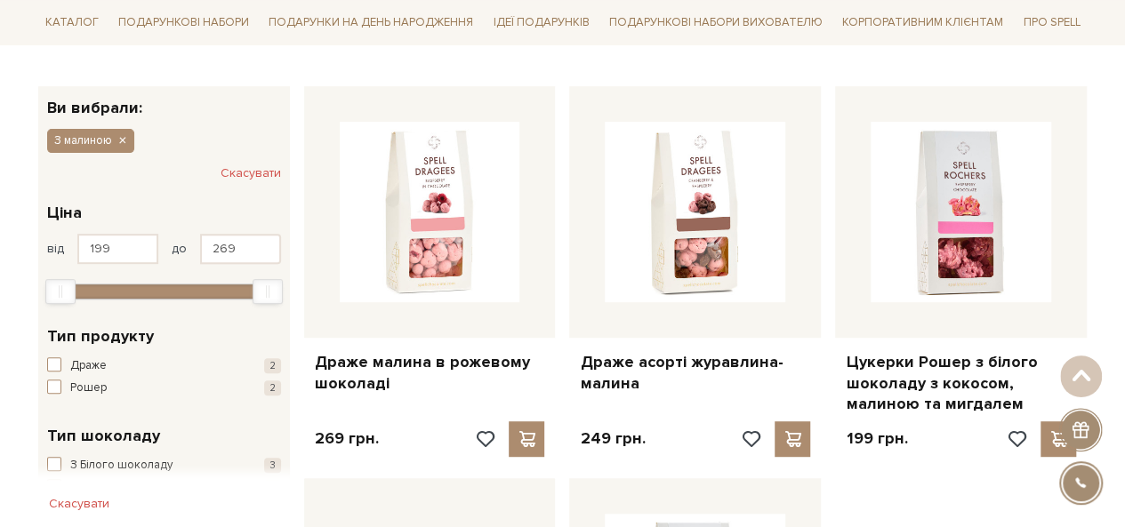
scroll to position [178, 0]
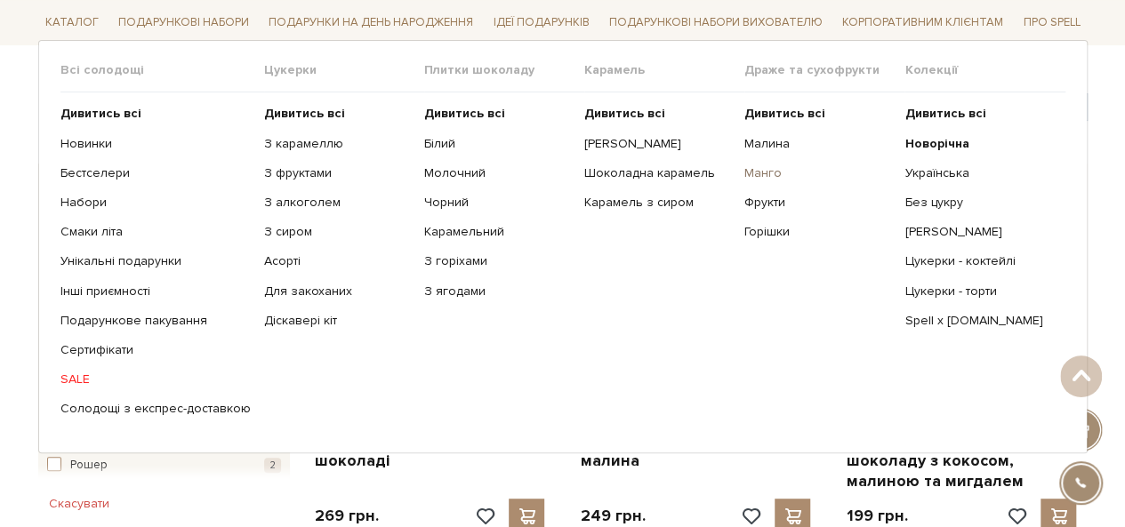
click at [759, 165] on link "Манго" at bounding box center [817, 173] width 147 height 16
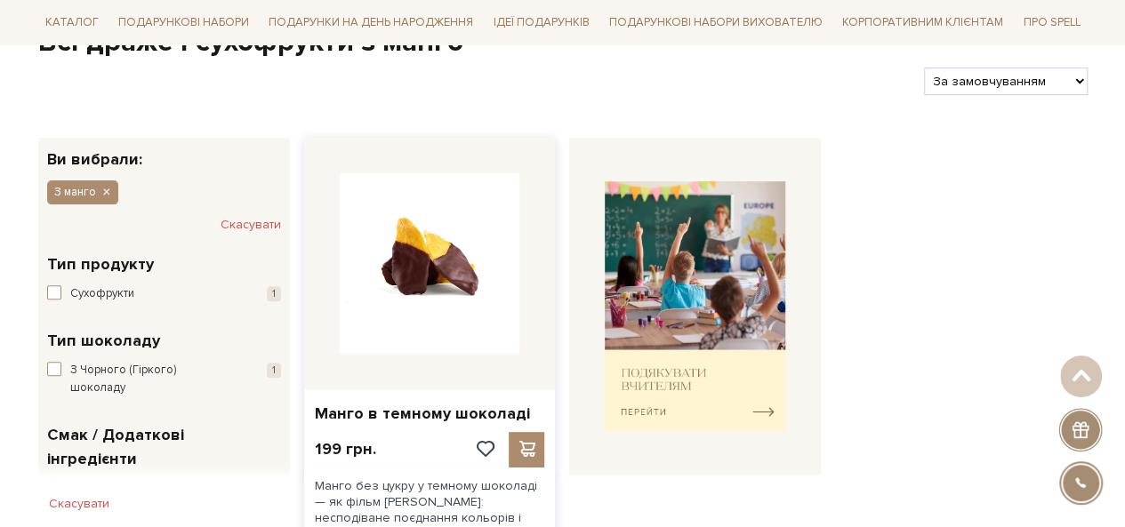
scroll to position [178, 0]
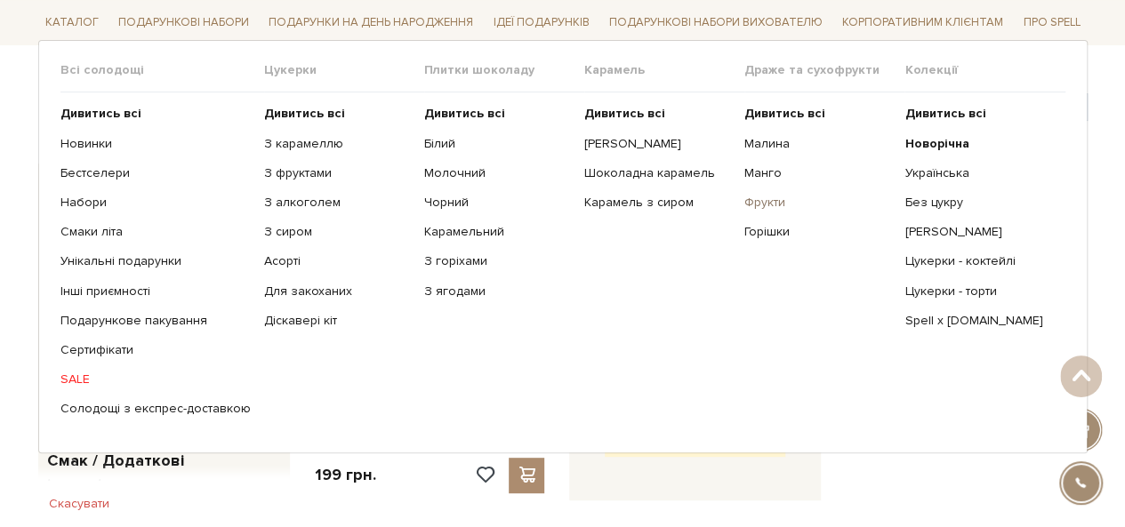
click at [771, 201] on link "Фрукти" at bounding box center [817, 203] width 147 height 16
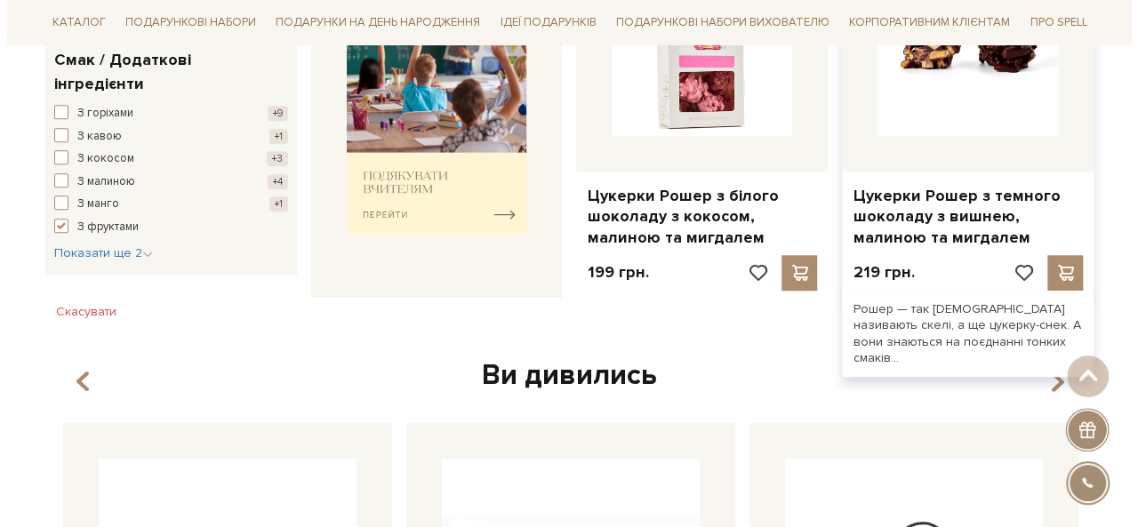
scroll to position [800, 0]
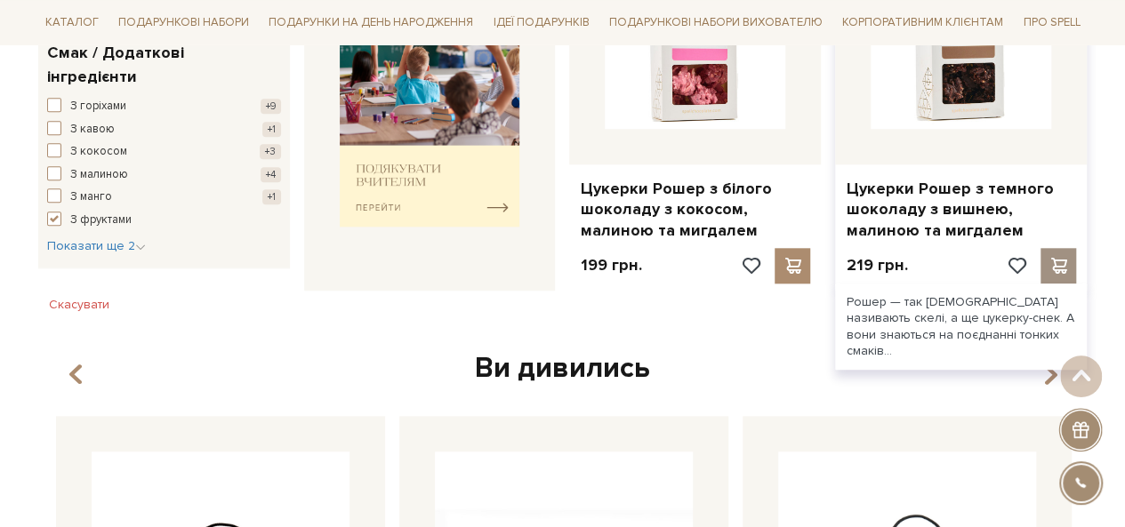
click at [1057, 273] on div at bounding box center [1058, 266] width 36 height 36
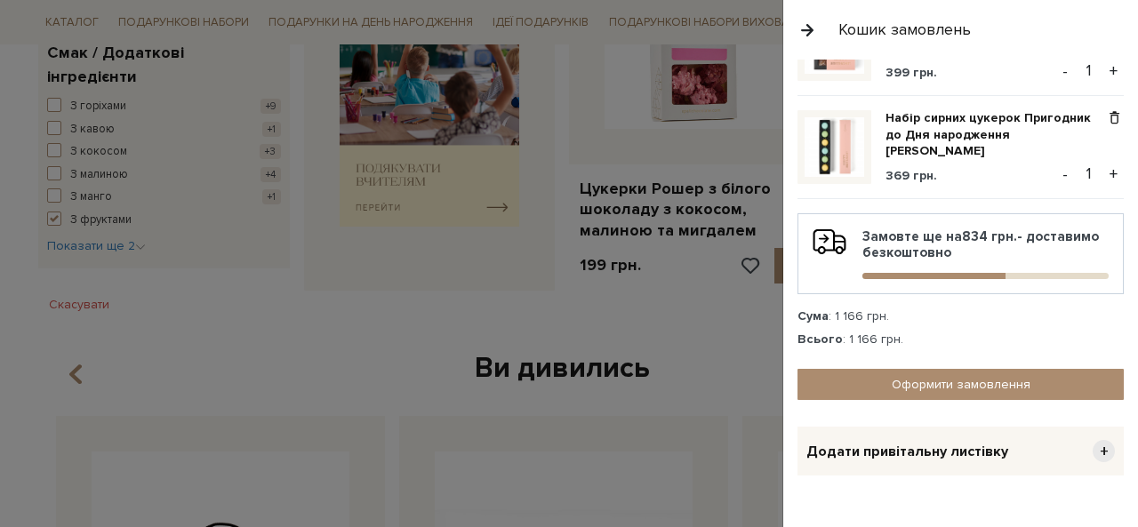
scroll to position [330, 0]
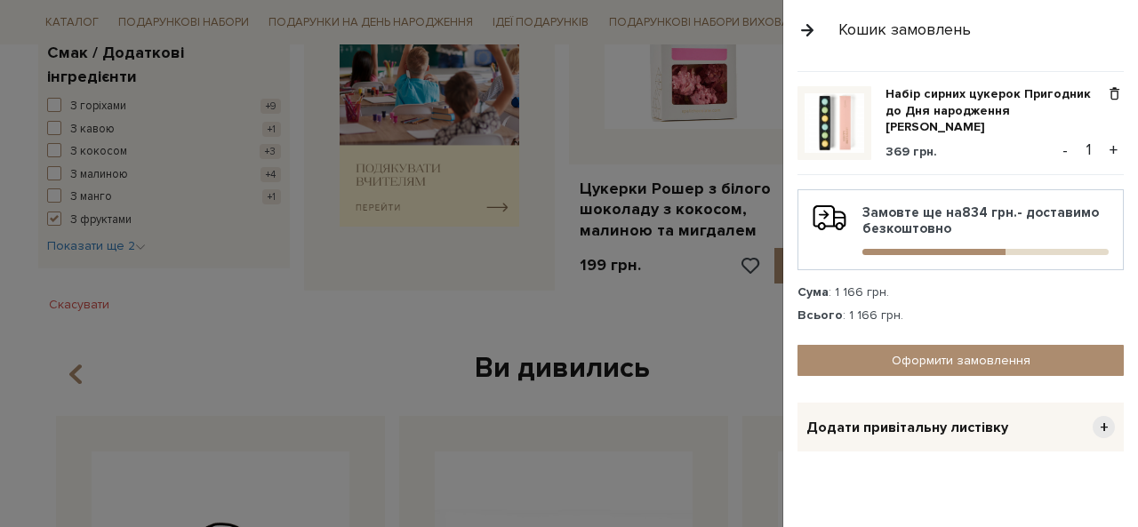
click at [957, 428] on div "Додати привітальну листівку +" at bounding box center [961, 427] width 326 height 49
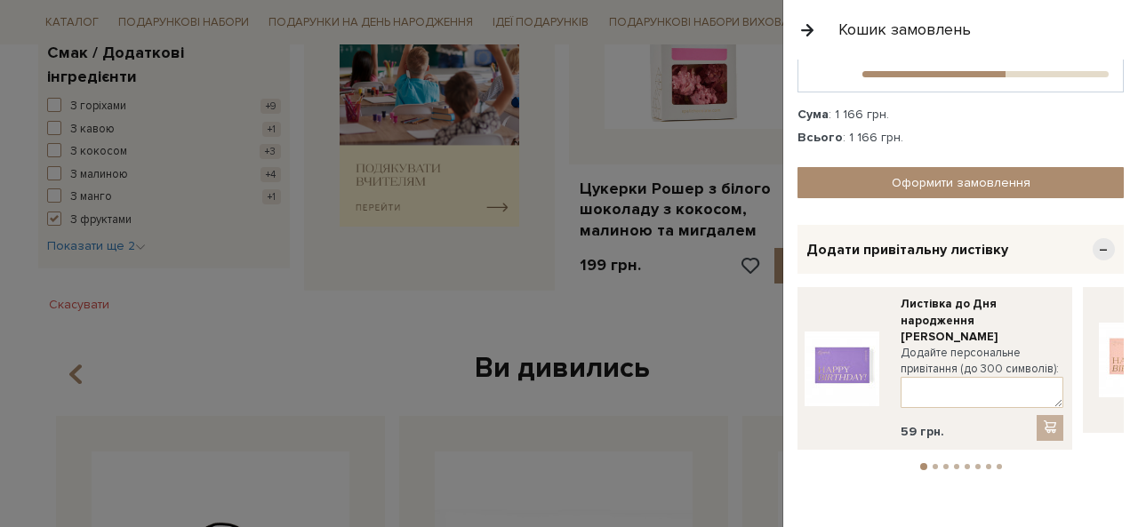
scroll to position [511, 0]
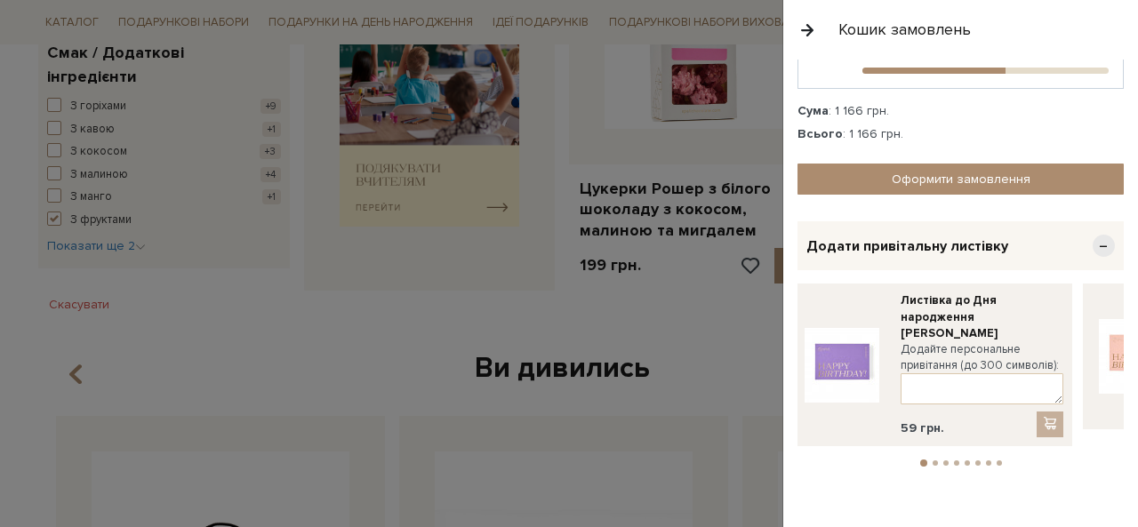
click at [929, 452] on ul "1 2 3 4 5 6 7 8" at bounding box center [961, 460] width 326 height 16
click at [1094, 235] on span "−" at bounding box center [1104, 246] width 22 height 22
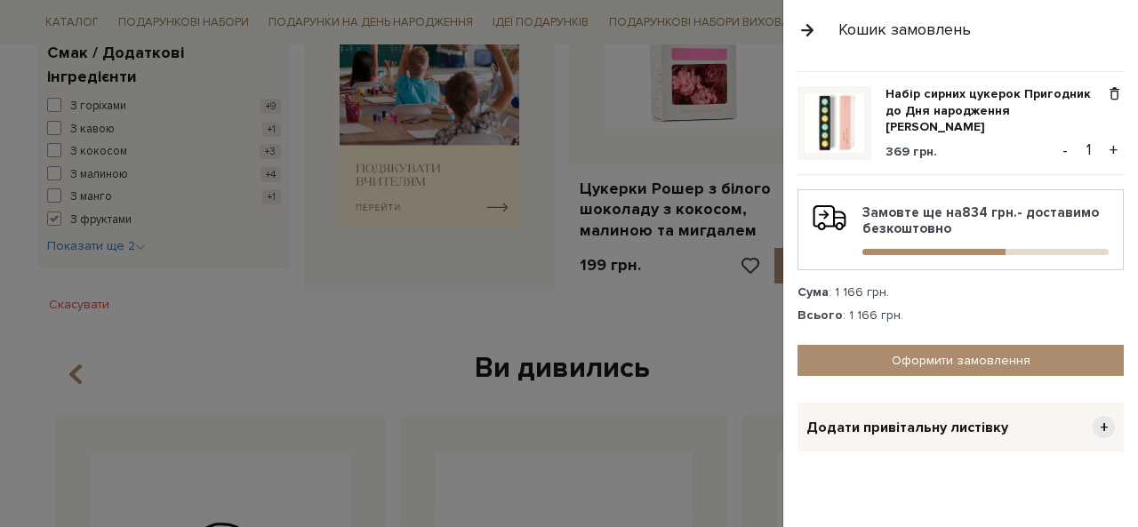
click at [1001, 420] on div "Додати привітальну листівку +" at bounding box center [961, 427] width 326 height 49
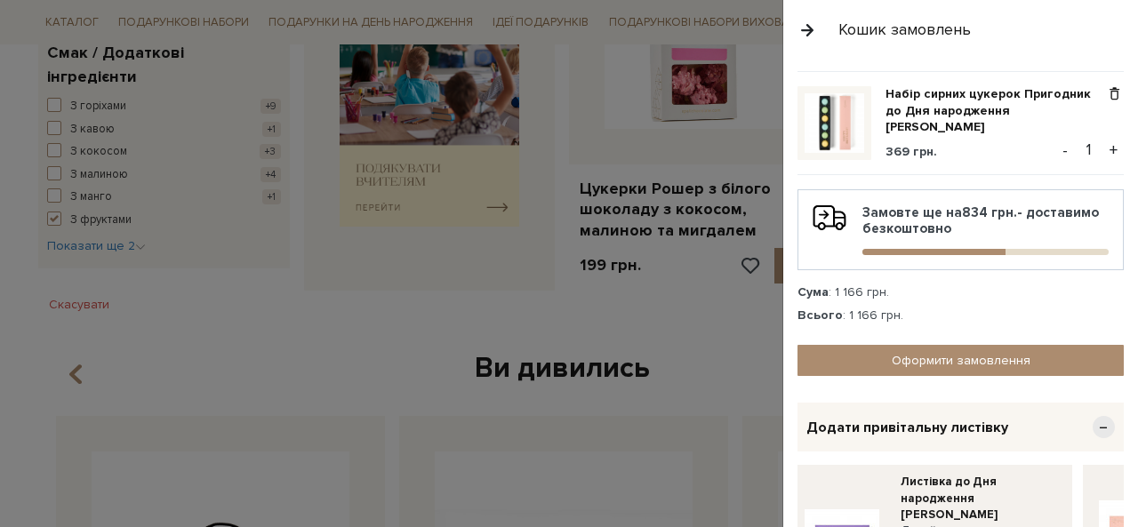
scroll to position [511, 0]
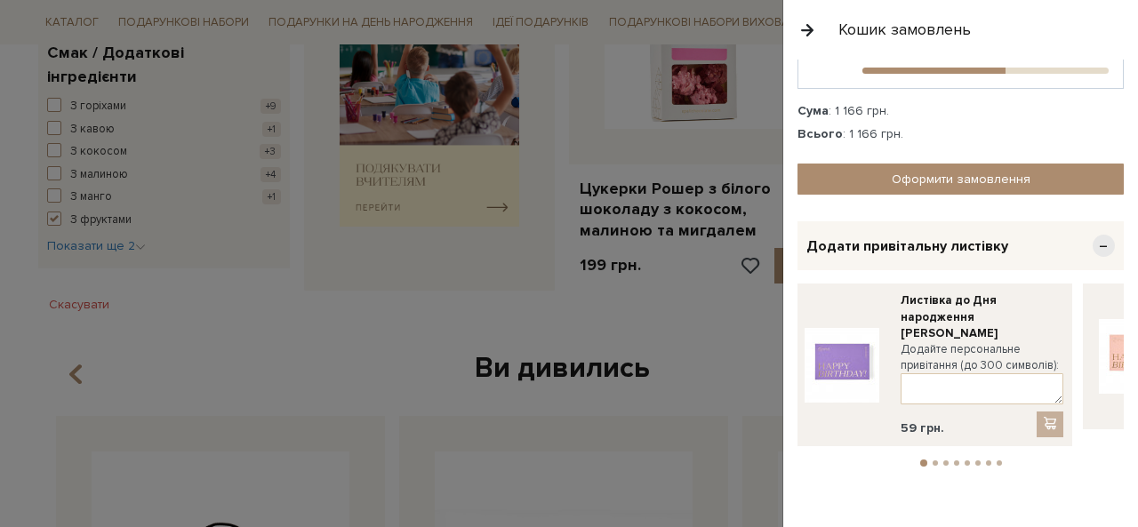
click at [1093, 452] on ul "1 2 3 4 5 6 7 8" at bounding box center [961, 460] width 326 height 16
click at [1092, 315] on link at bounding box center [1136, 357] width 89 height 128
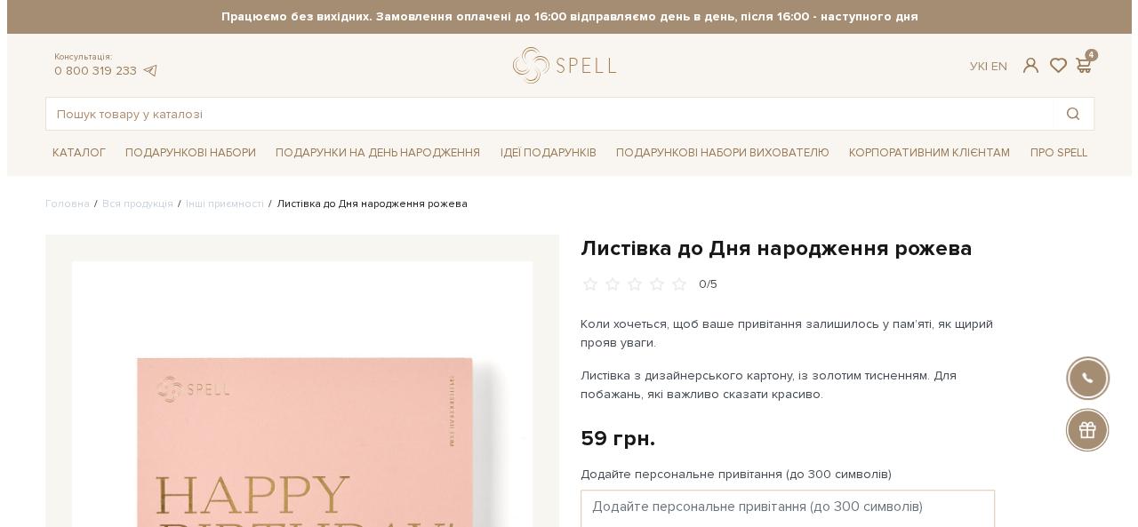
scroll to position [178, 0]
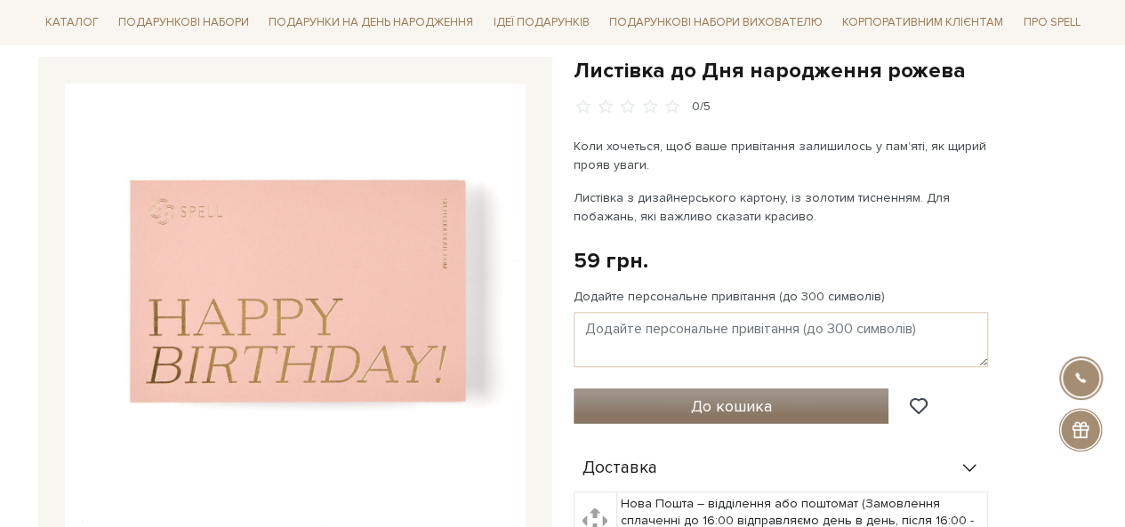
click at [678, 396] on button "До кошика" at bounding box center [732, 407] width 316 height 36
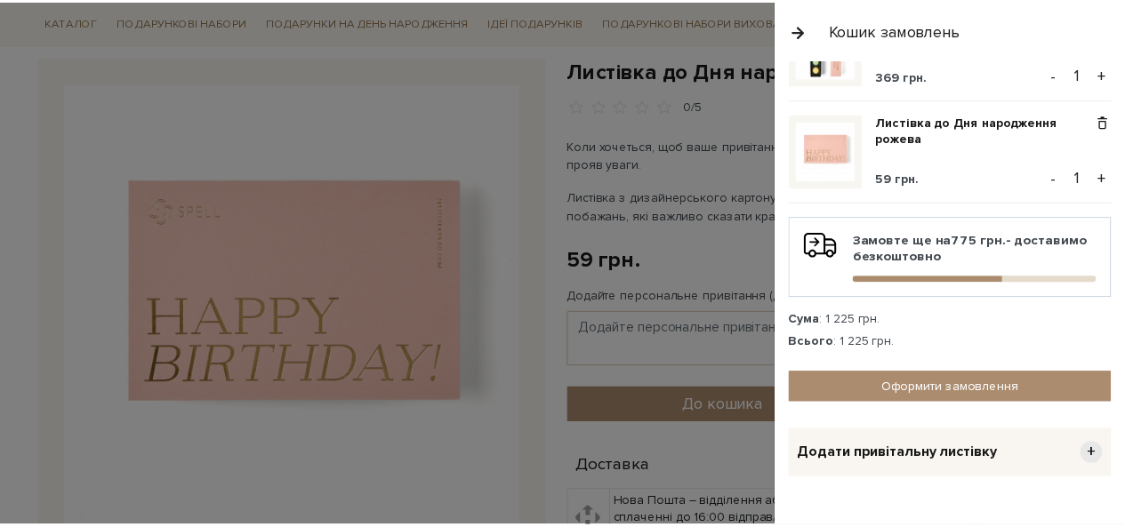
scroll to position [430, 0]
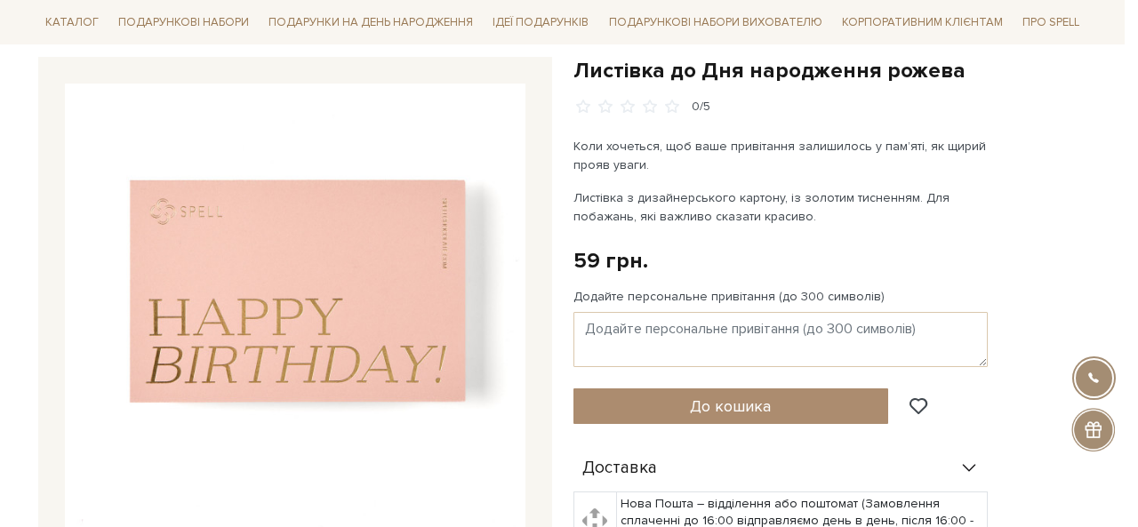
click at [590, 180] on div at bounding box center [569, 263] width 1138 height 527
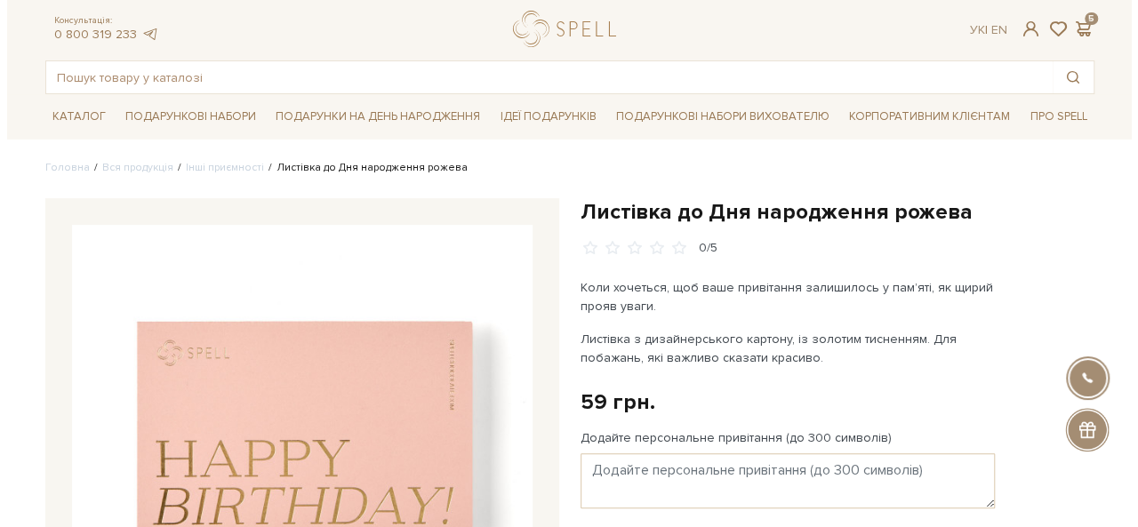
scroll to position [0, 0]
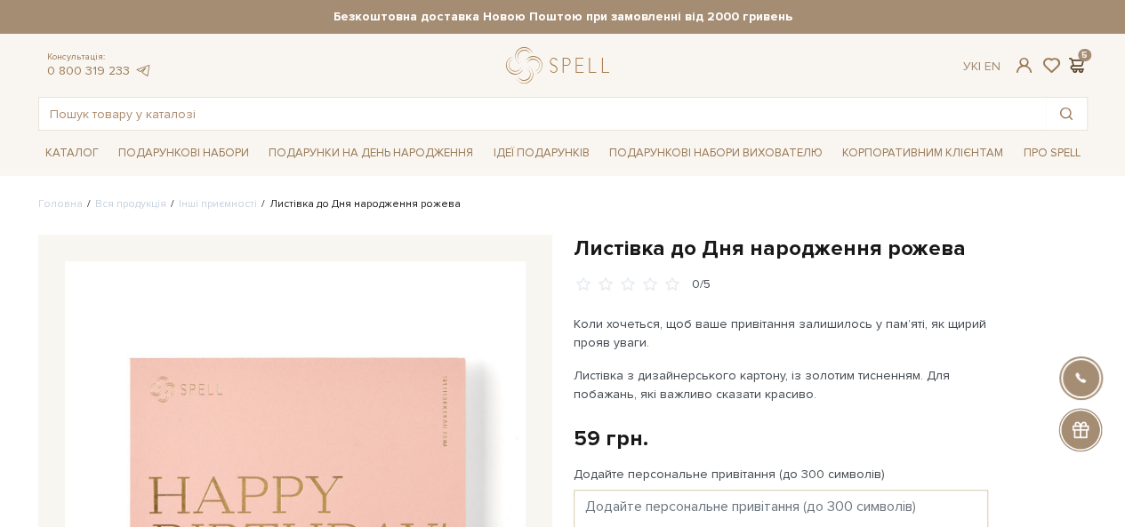
click at [1086, 68] on span at bounding box center [1076, 65] width 21 height 19
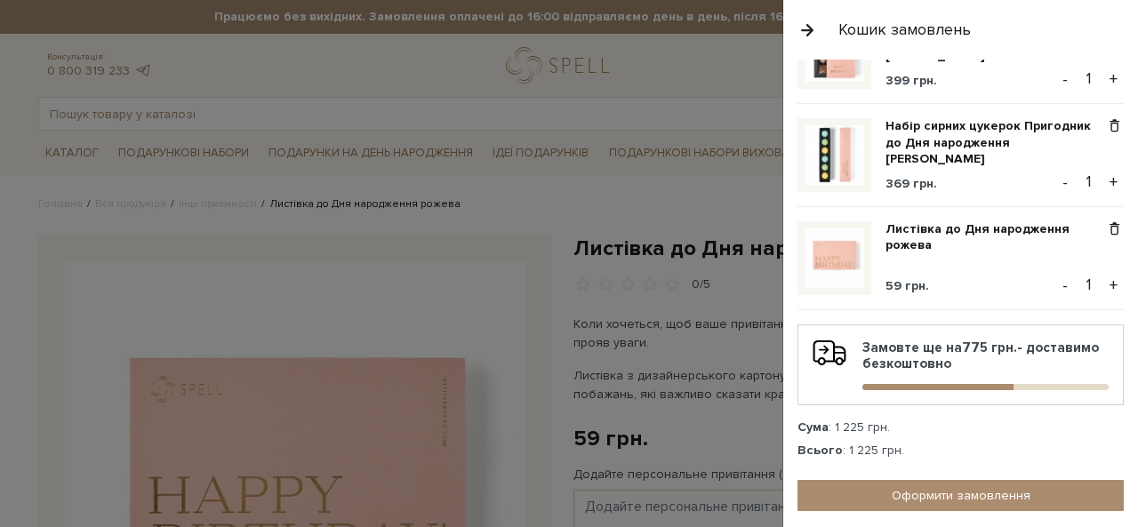
scroll to position [356, 0]
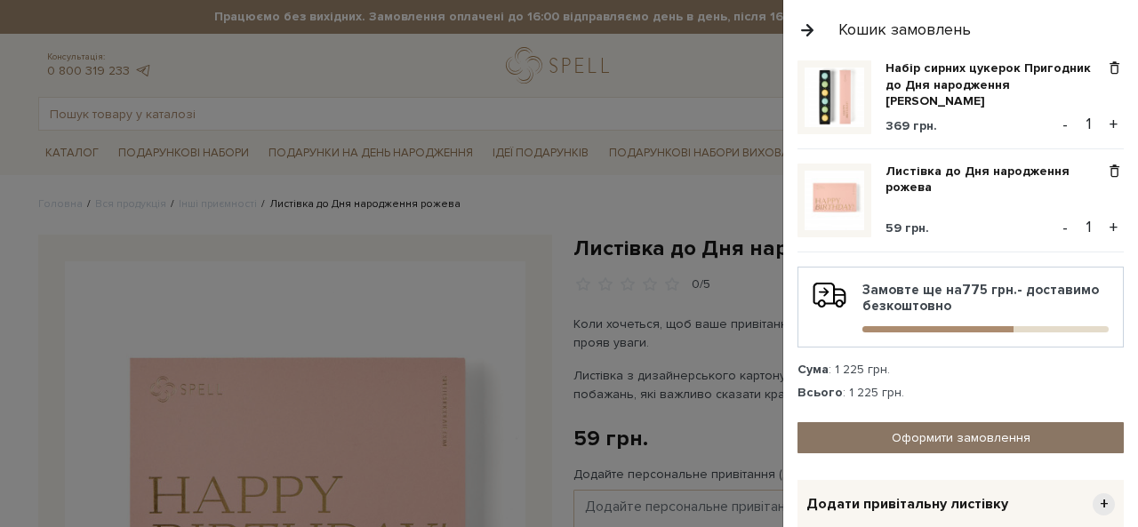
click at [998, 422] on link "Оформити замовлення" at bounding box center [961, 437] width 326 height 31
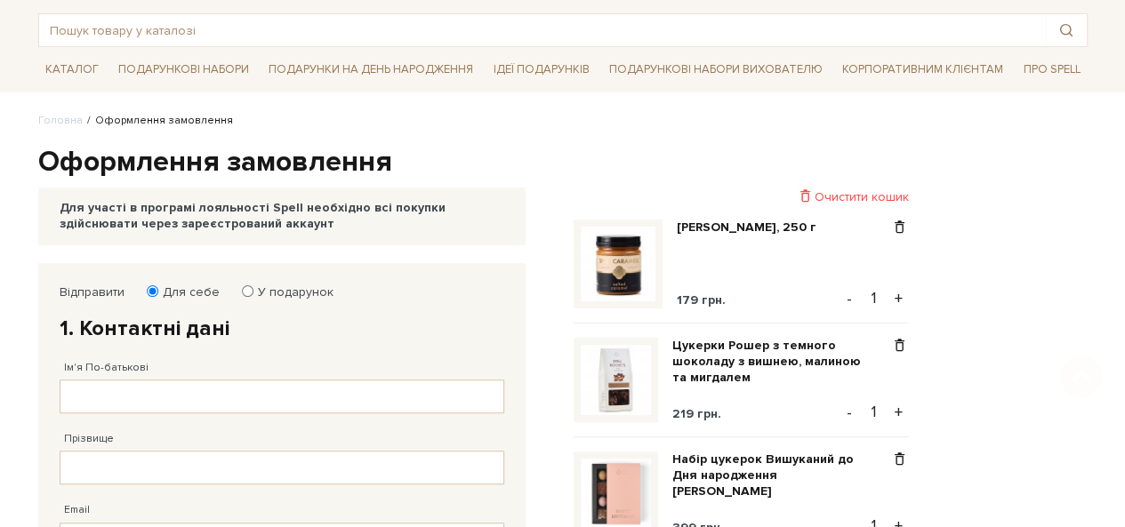
scroll to position [178, 0]
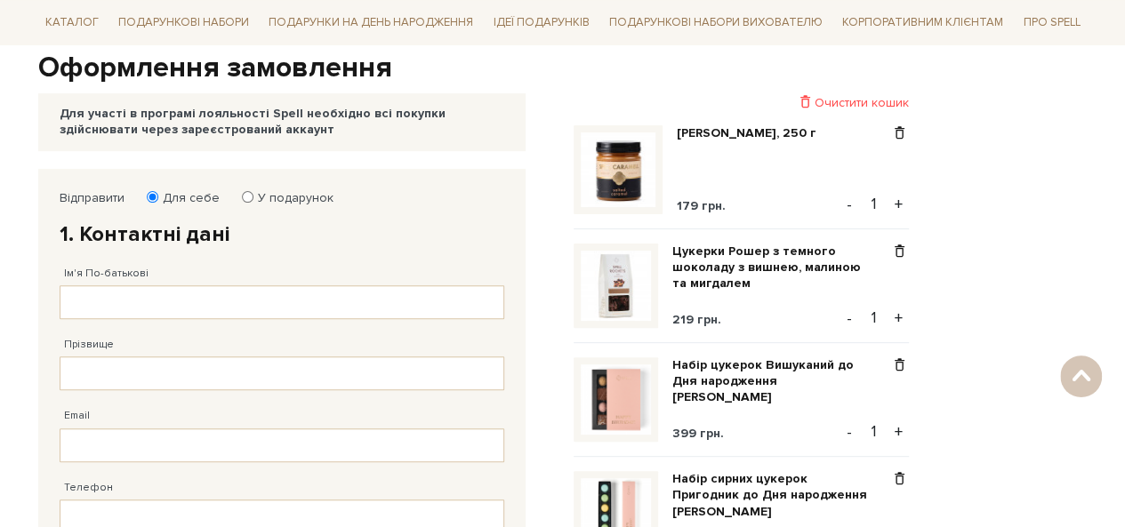
click at [311, 191] on label "У подарунок" at bounding box center [289, 198] width 87 height 16
